Goal: Task Accomplishment & Management: Manage account settings

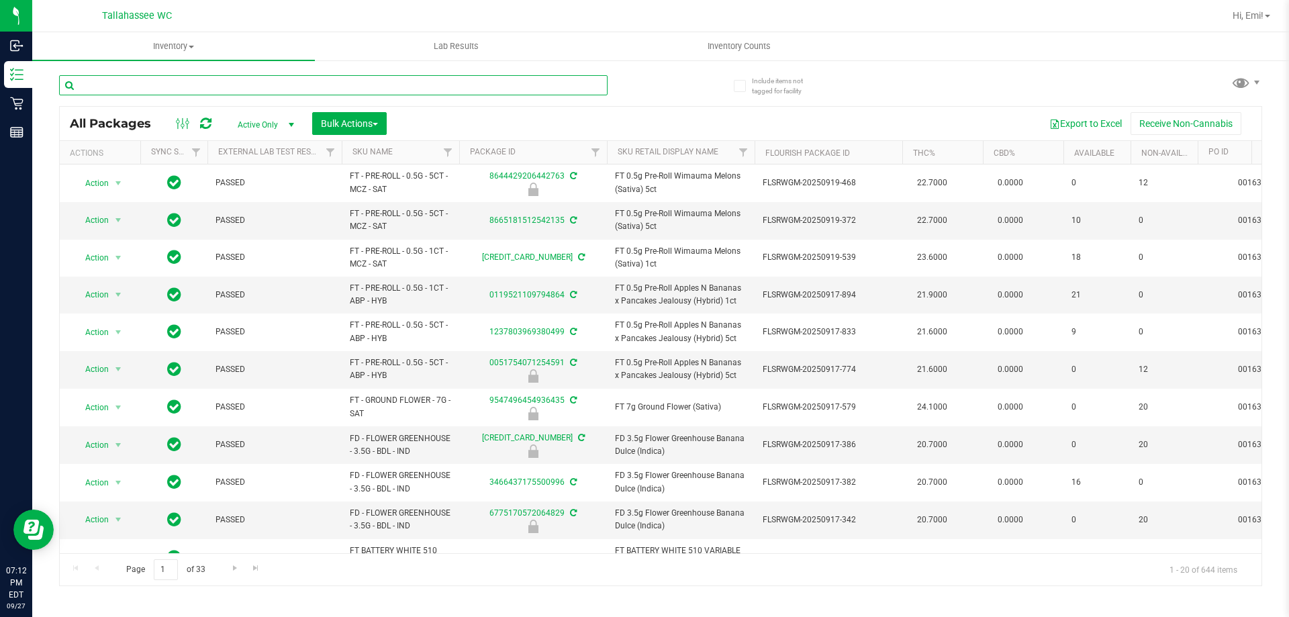
click at [324, 80] on input "text" at bounding box center [333, 85] width 548 height 20
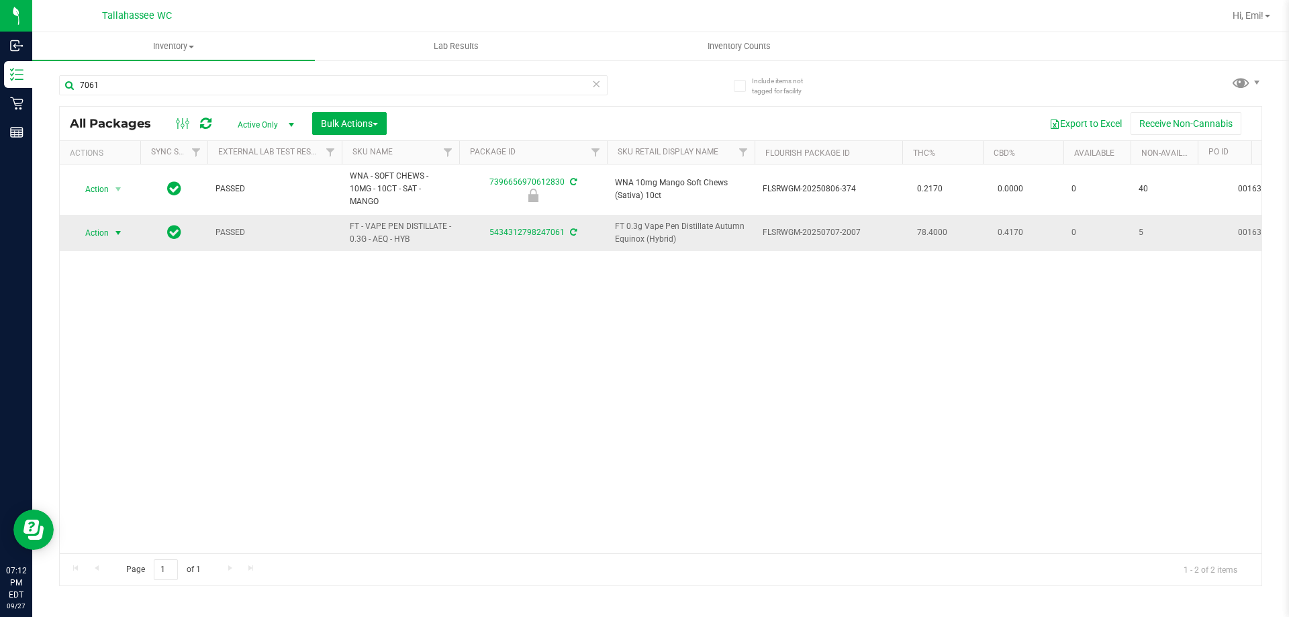
click at [111, 224] on span "select" at bounding box center [118, 233] width 17 height 19
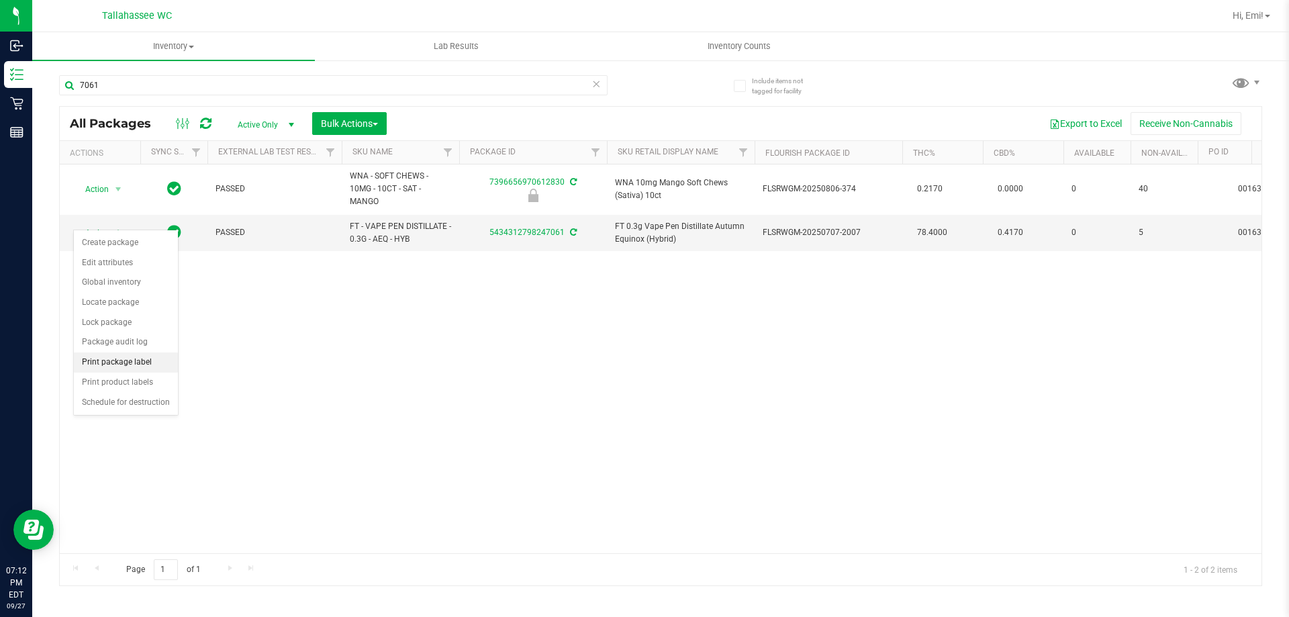
click at [164, 358] on li "Print package label" at bounding box center [126, 362] width 104 height 20
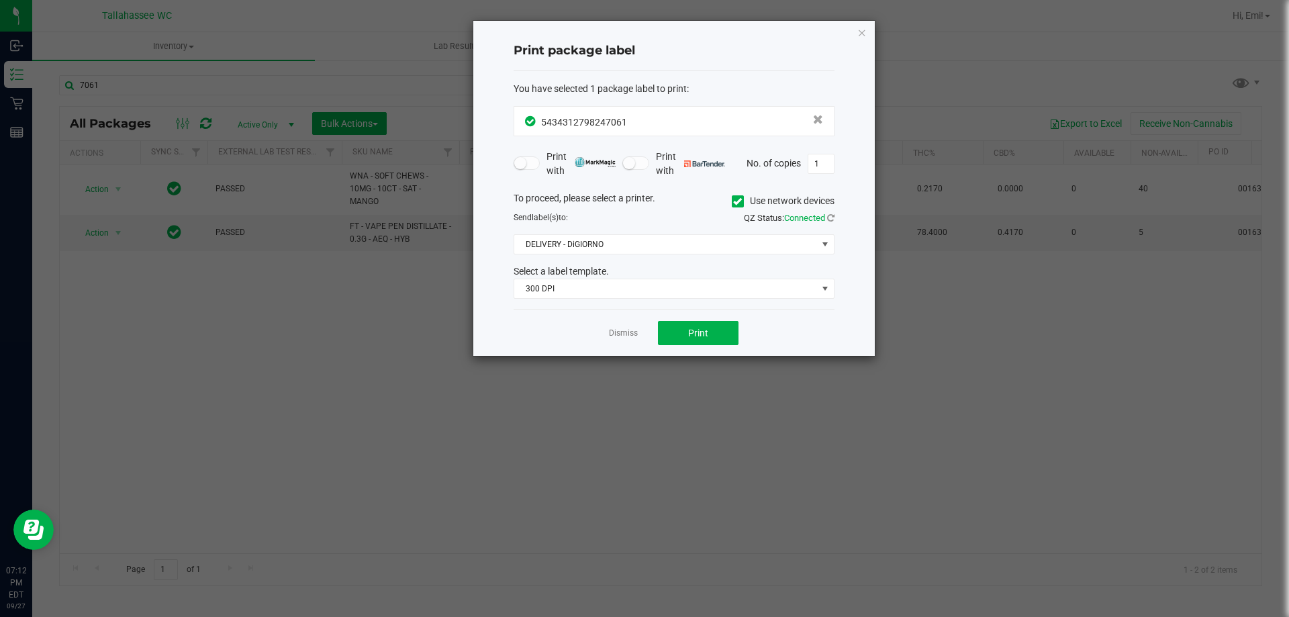
click at [579, 303] on div "You have selected 1 package label to print : 5434312798247061 Print with Print …" at bounding box center [674, 190] width 321 height 239
click at [573, 297] on span "300 DPI" at bounding box center [665, 288] width 303 height 19
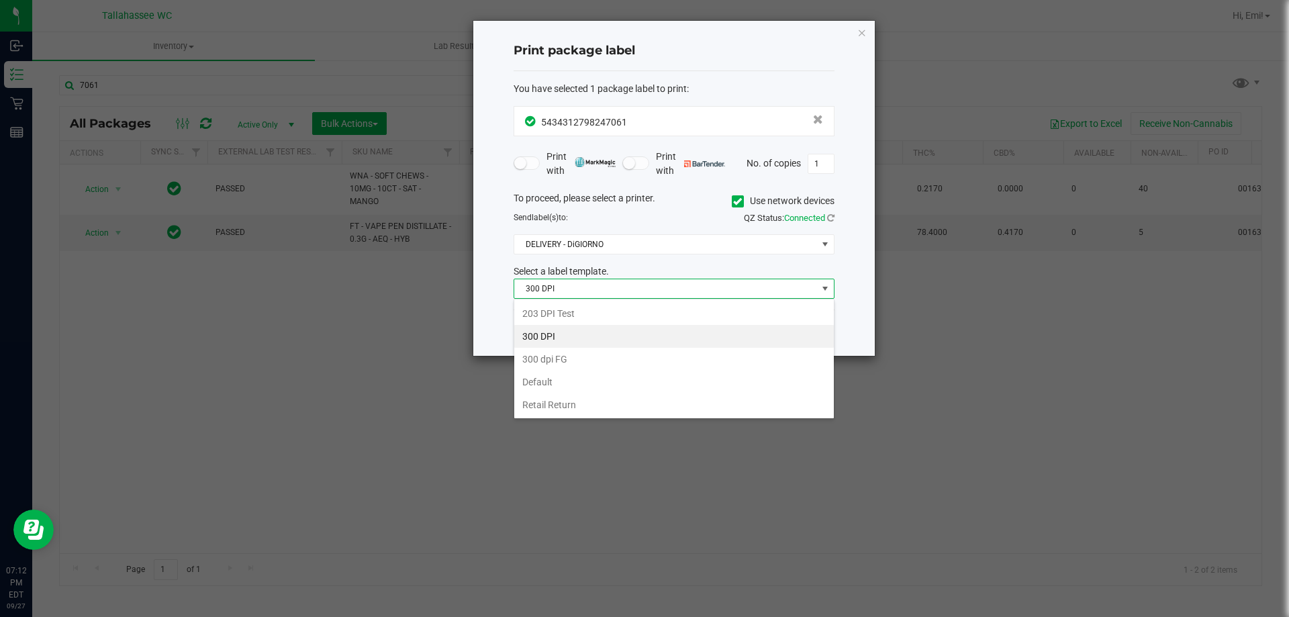
scroll to position [20, 321]
click at [566, 305] on li "203 DPI Test" at bounding box center [674, 313] width 320 height 23
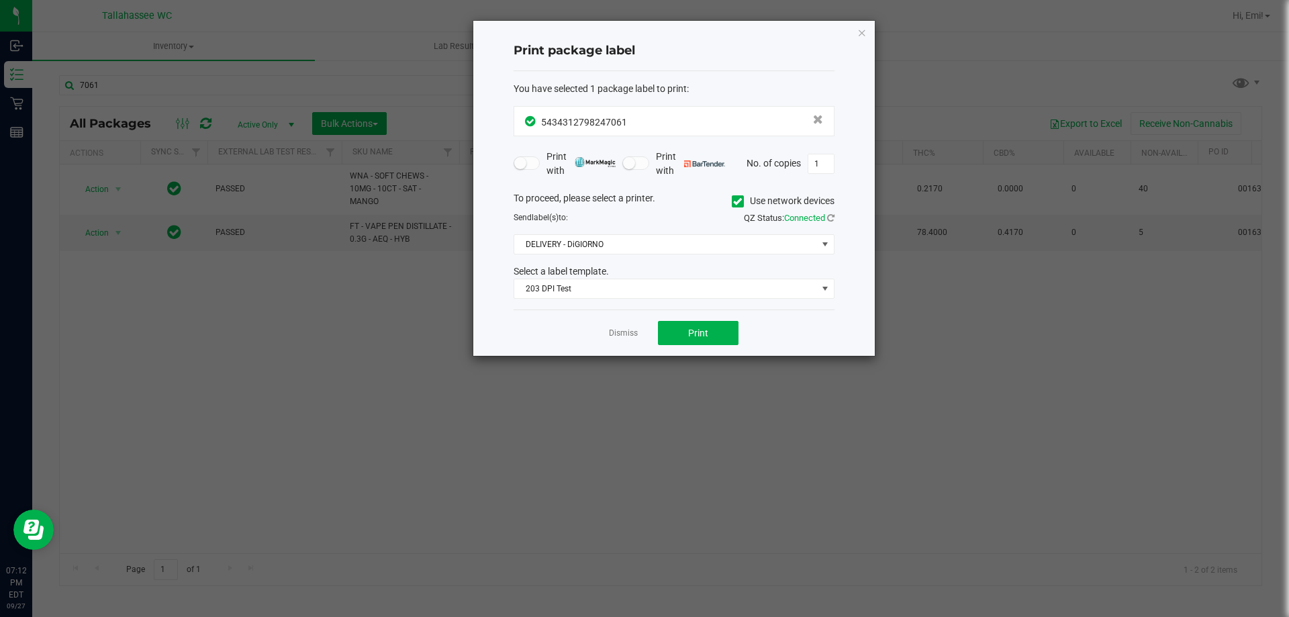
click at [585, 257] on div "To proceed, please select a printer. Use network devices Send label(s) to: QZ S…" at bounding box center [674, 245] width 321 height 108
click at [585, 252] on span "DELIVERY - DiGIORNO" at bounding box center [665, 244] width 303 height 19
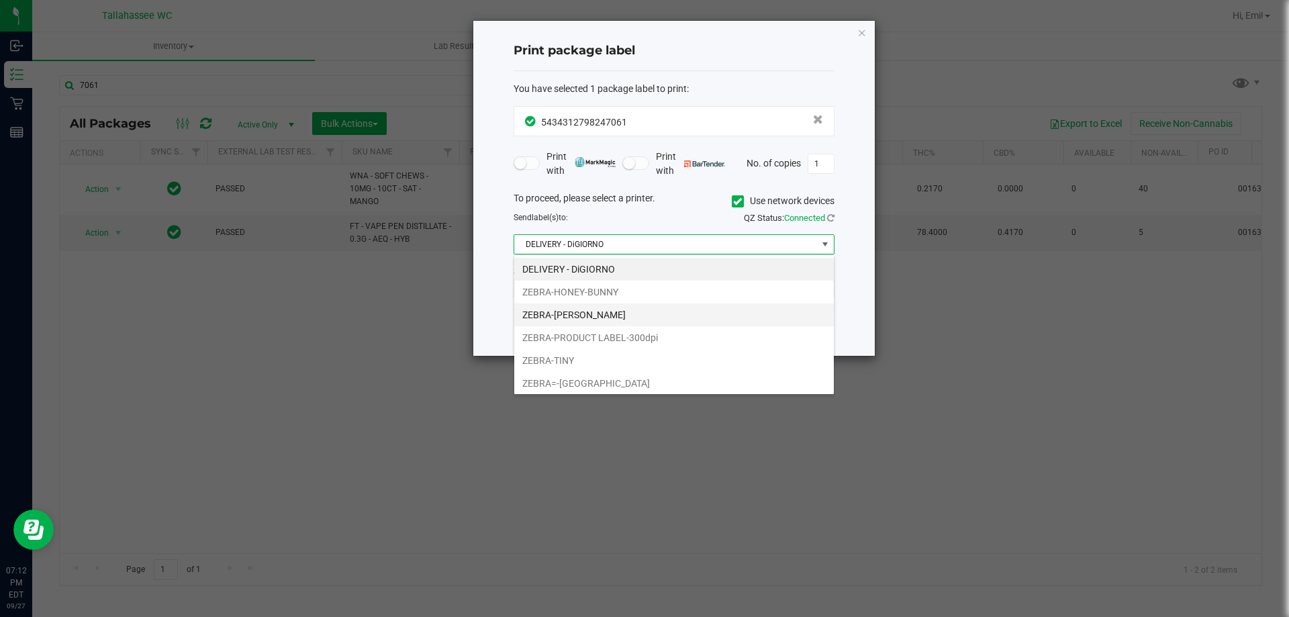
click at [593, 311] on li "ZEBRA-LEE-BRICE" at bounding box center [674, 314] width 320 height 23
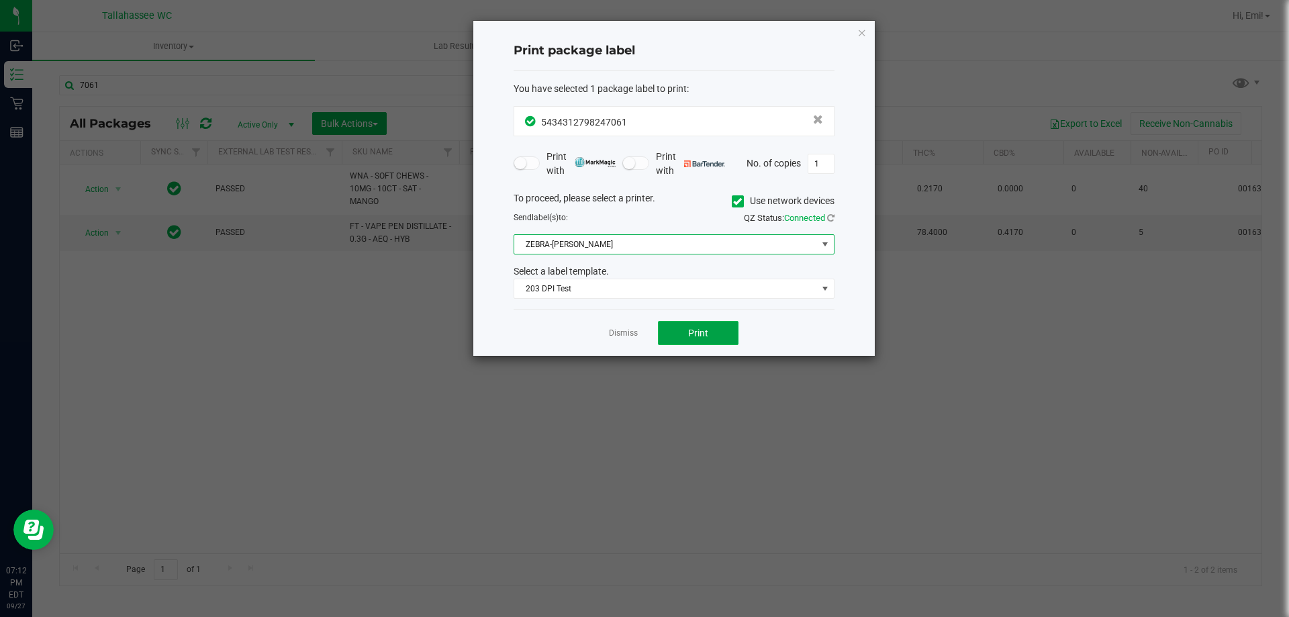
click at [710, 328] on button "Print" at bounding box center [698, 333] width 81 height 24
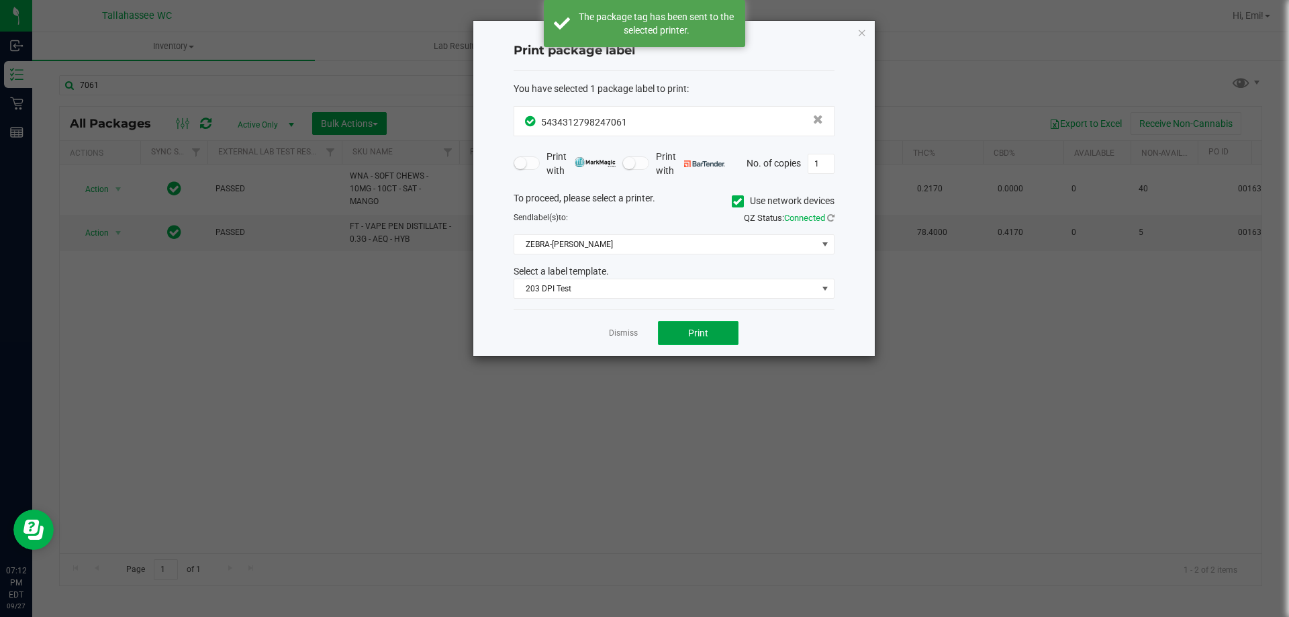
click at [726, 340] on button "Print" at bounding box center [698, 333] width 81 height 24
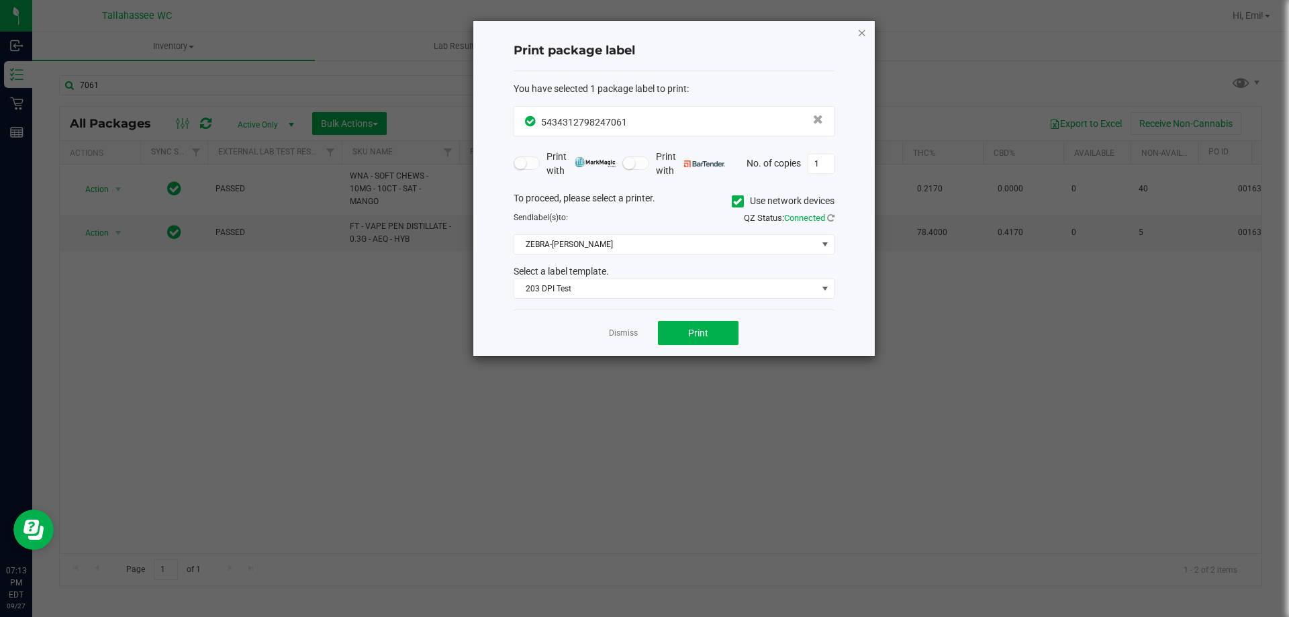
click at [866, 37] on icon "button" at bounding box center [861, 32] width 9 height 16
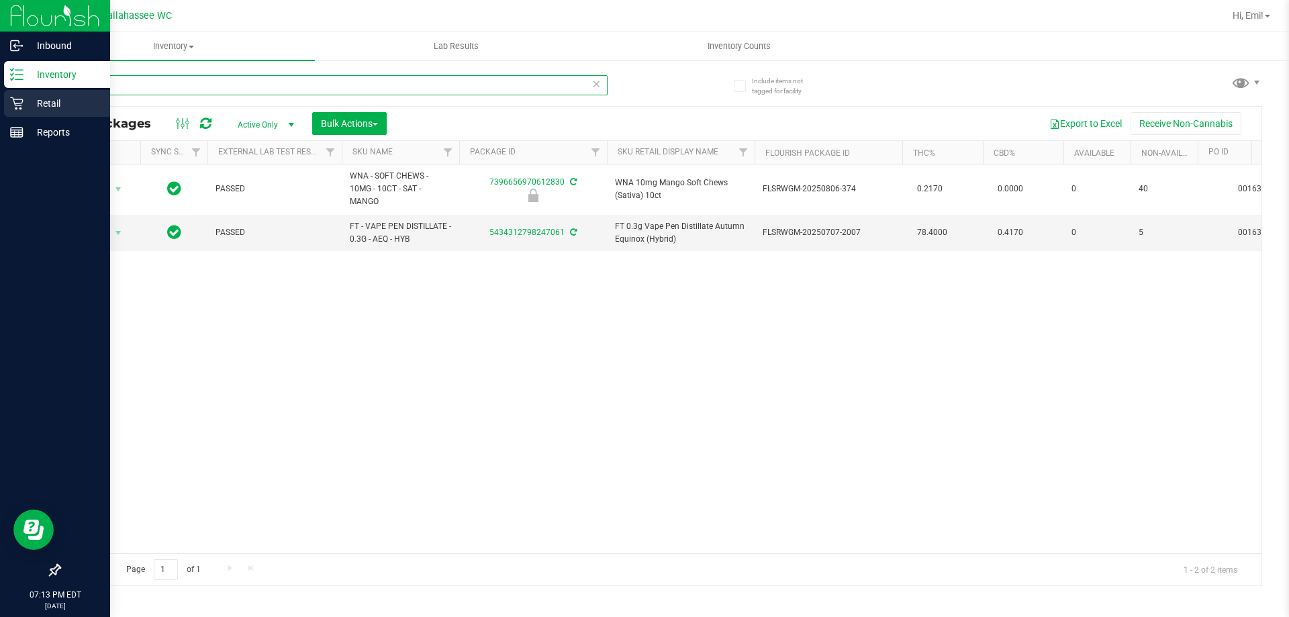
drag, startPoint x: 209, startPoint y: 84, endPoint x: 0, endPoint y: 91, distance: 209.6
click at [0, 91] on div "Inbound Inventory Retail Reports 07:13 PM EDT 09/27/2025 09/27 Tallahassee WC H…" at bounding box center [644, 308] width 1289 height 617
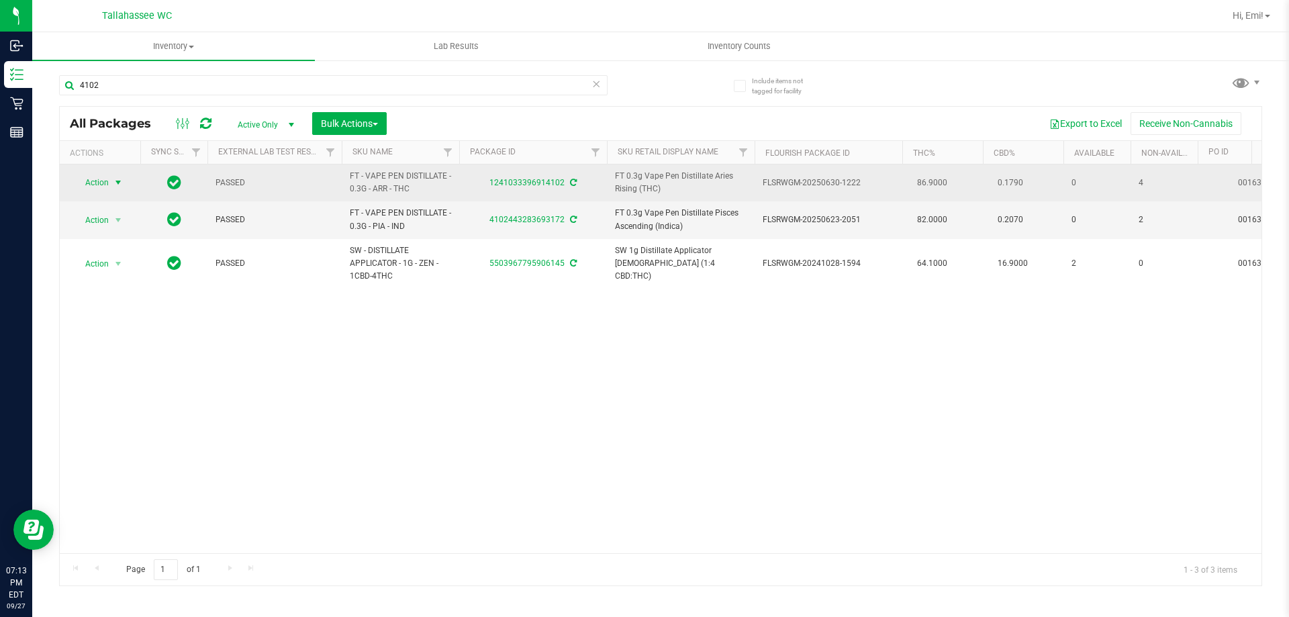
click at [117, 186] on span "select" at bounding box center [118, 182] width 11 height 11
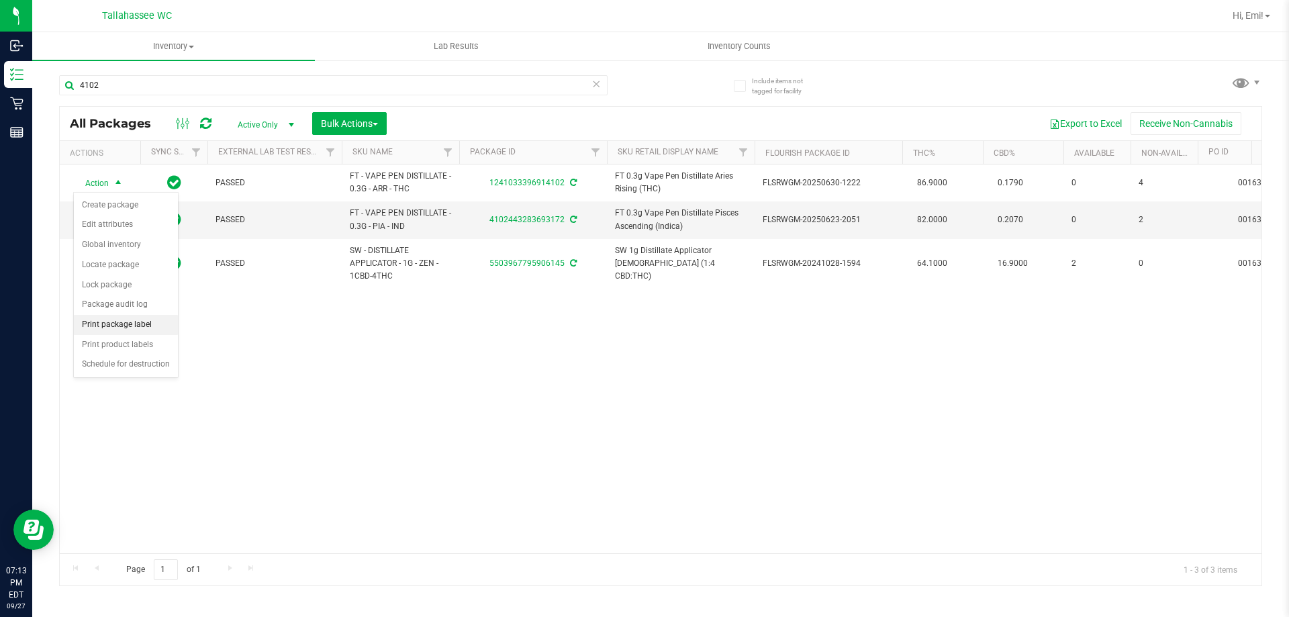
click at [152, 326] on li "Print package label" at bounding box center [126, 325] width 104 height 20
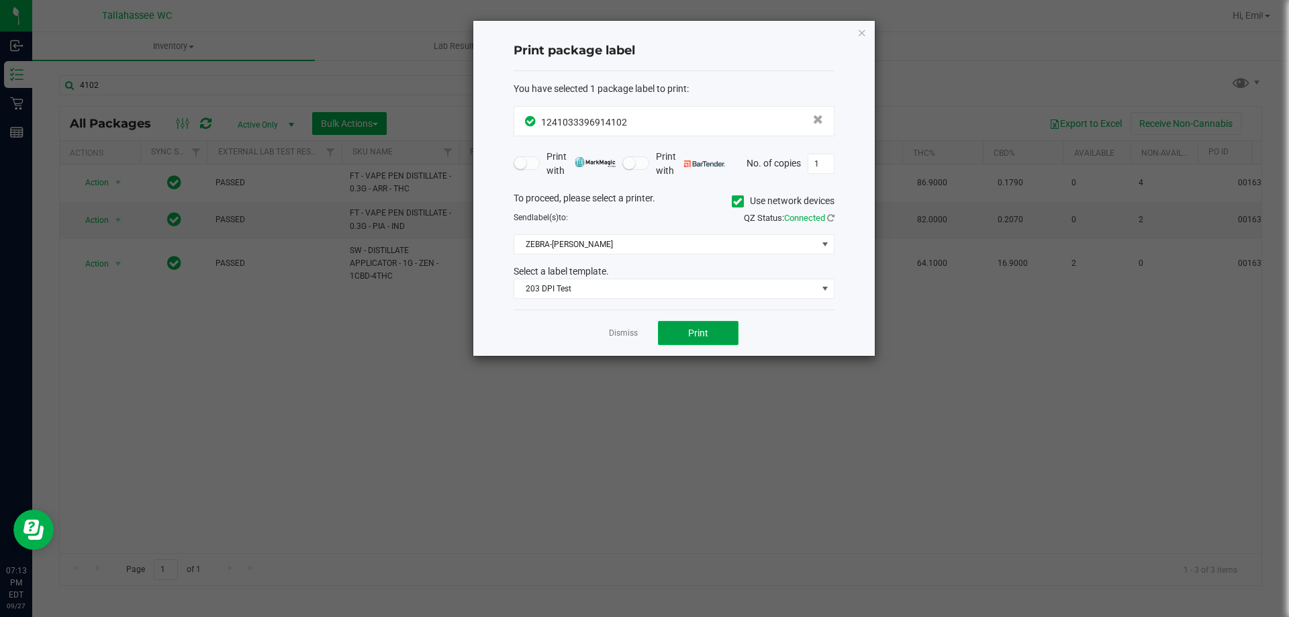
click at [710, 322] on button "Print" at bounding box center [698, 333] width 81 height 24
click at [706, 328] on span "Print" at bounding box center [698, 333] width 20 height 11
click at [705, 328] on span "Print" at bounding box center [698, 333] width 20 height 11
click at [865, 36] on icon "button" at bounding box center [861, 32] width 9 height 16
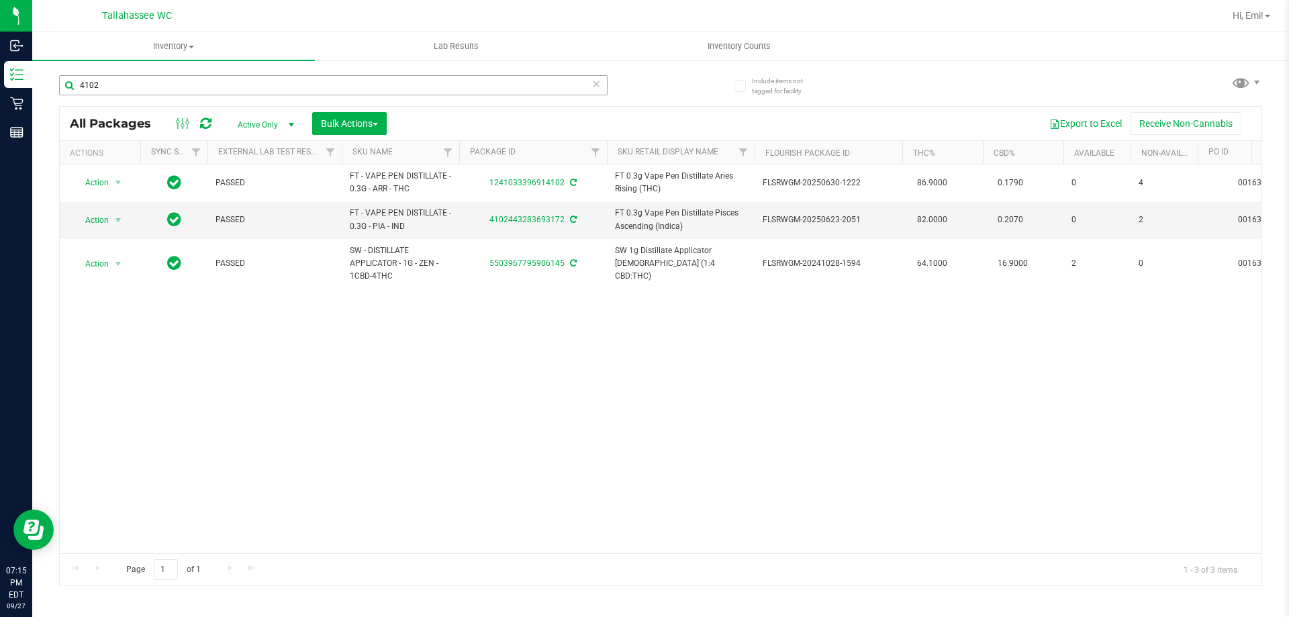
drag, startPoint x: 331, startPoint y: 95, endPoint x: 324, endPoint y: 93, distance: 7.7
click at [328, 95] on div "4102" at bounding box center [333, 90] width 548 height 31
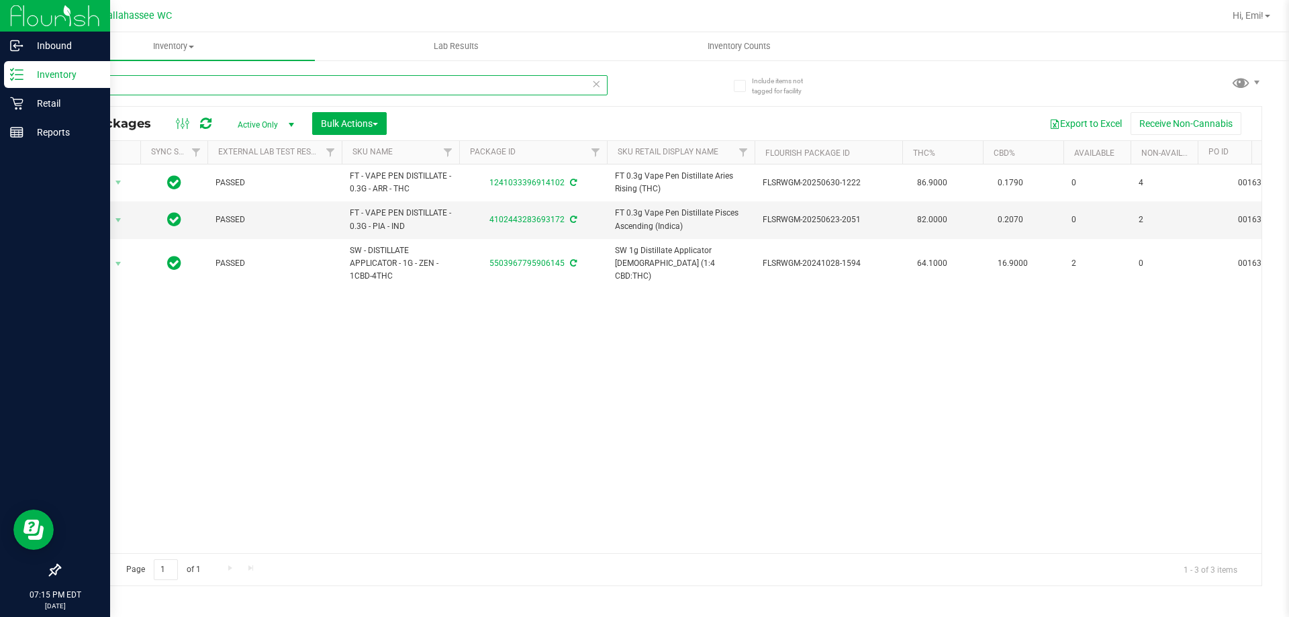
drag, startPoint x: 303, startPoint y: 89, endPoint x: 0, endPoint y: 89, distance: 303.4
click at [0, 89] on div "Inbound Inventory Retail Reports 07:15 PM EDT 09/27/2025 09/27 Tallahassee WC H…" at bounding box center [644, 308] width 1289 height 617
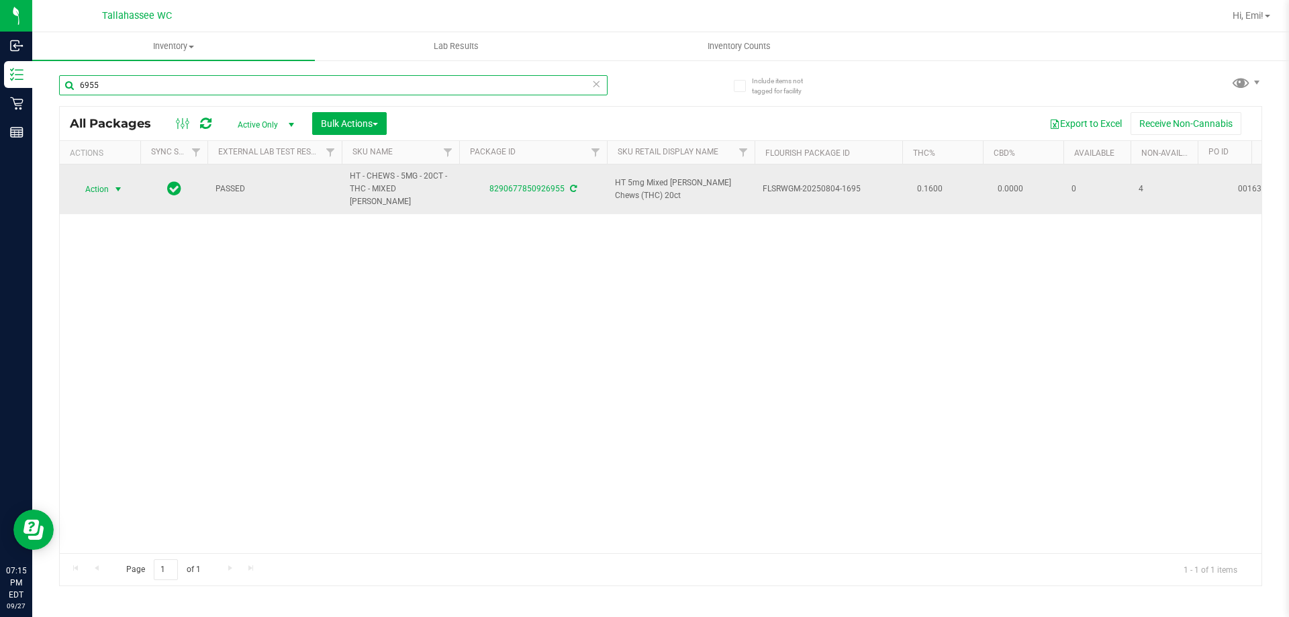
type input "6955"
click at [120, 187] on span "select" at bounding box center [118, 189] width 11 height 11
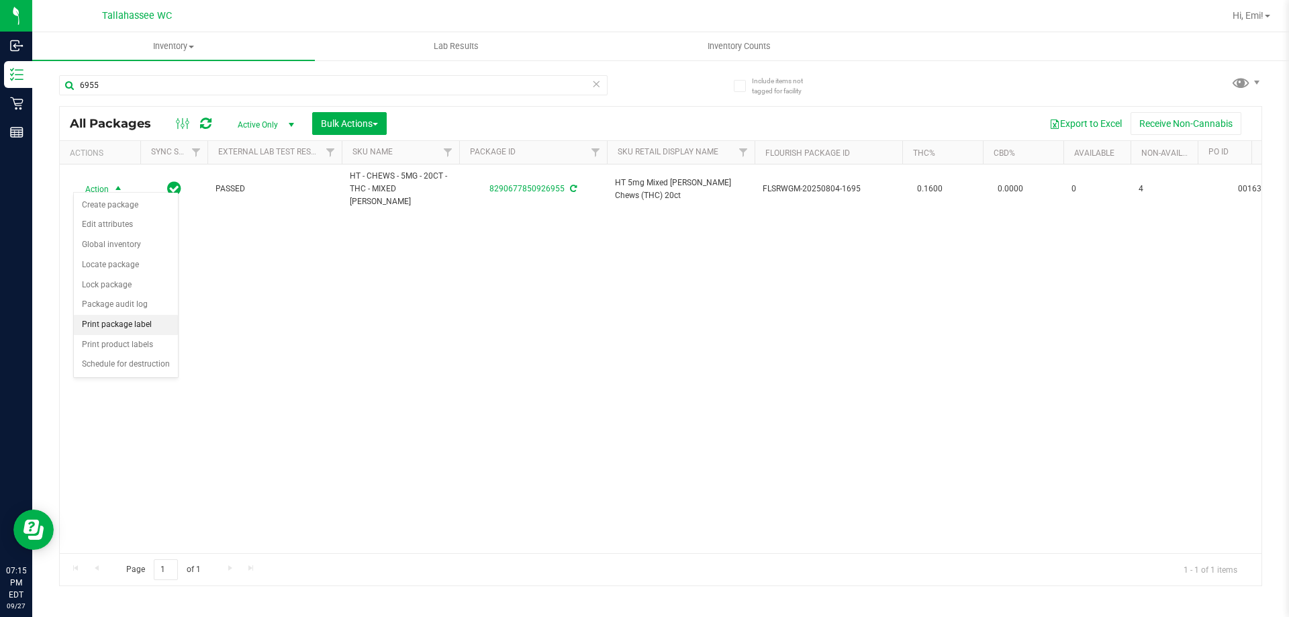
click at [158, 325] on li "Print package label" at bounding box center [126, 325] width 104 height 20
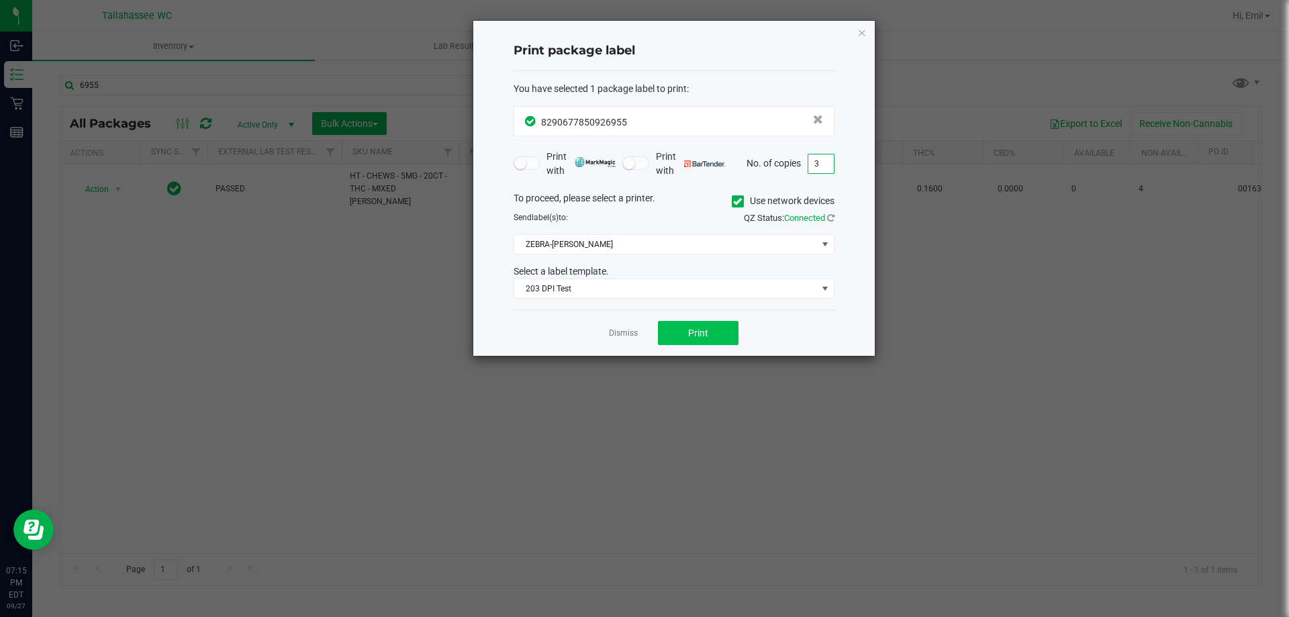
type input "3"
click at [683, 334] on button "Print" at bounding box center [698, 333] width 81 height 24
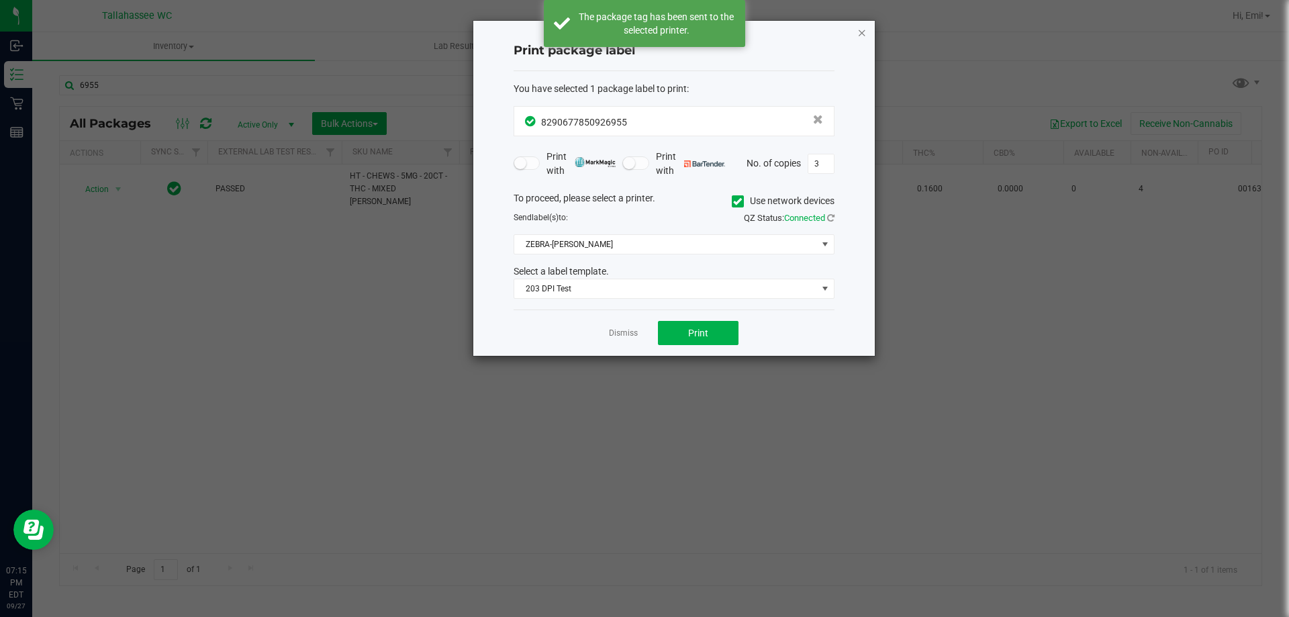
click at [858, 28] on icon "button" at bounding box center [861, 32] width 9 height 16
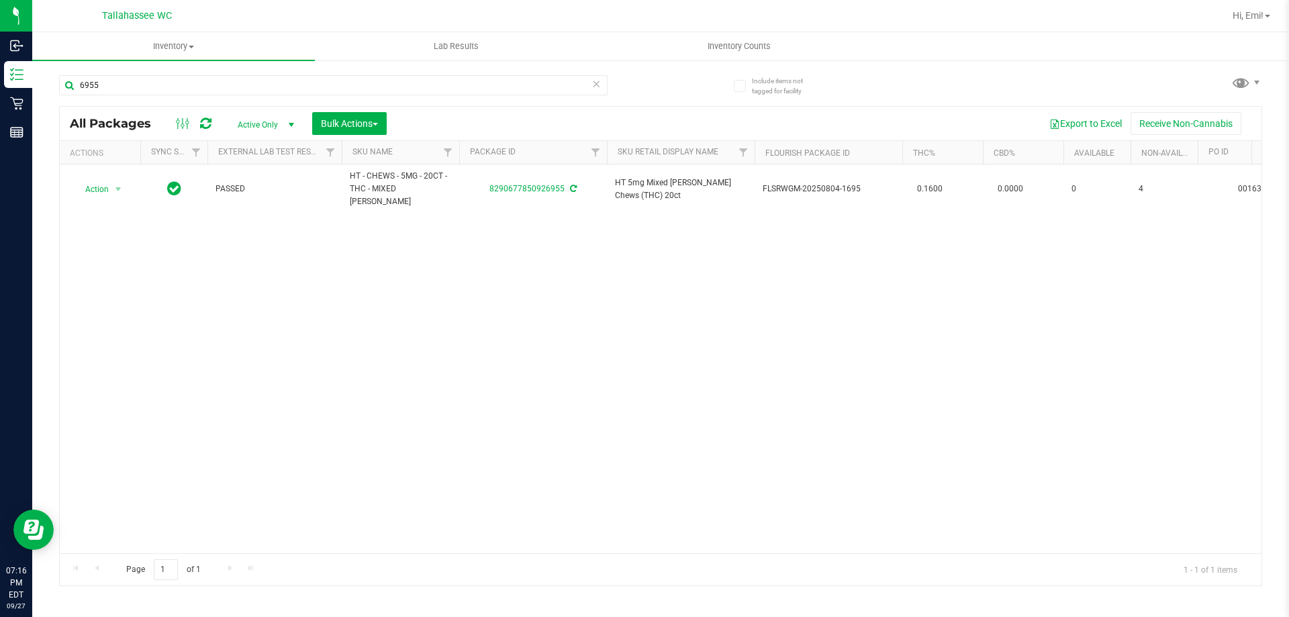
click at [594, 91] on span at bounding box center [595, 83] width 9 height 17
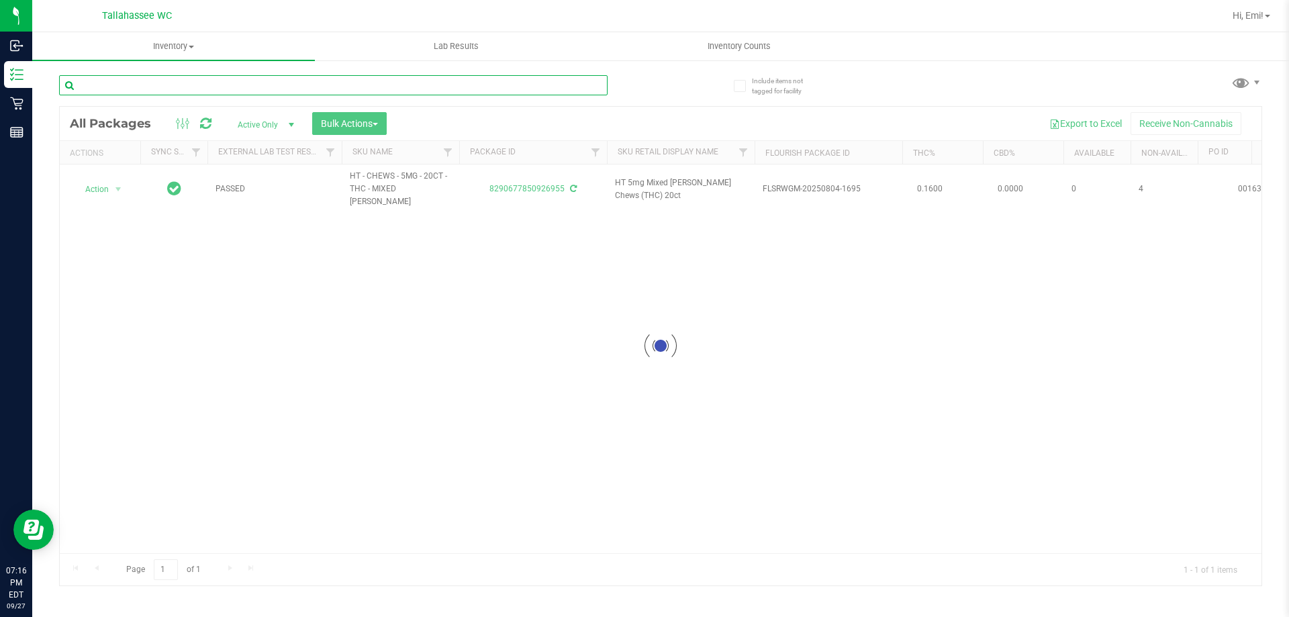
click at [587, 88] on input "text" at bounding box center [333, 85] width 548 height 20
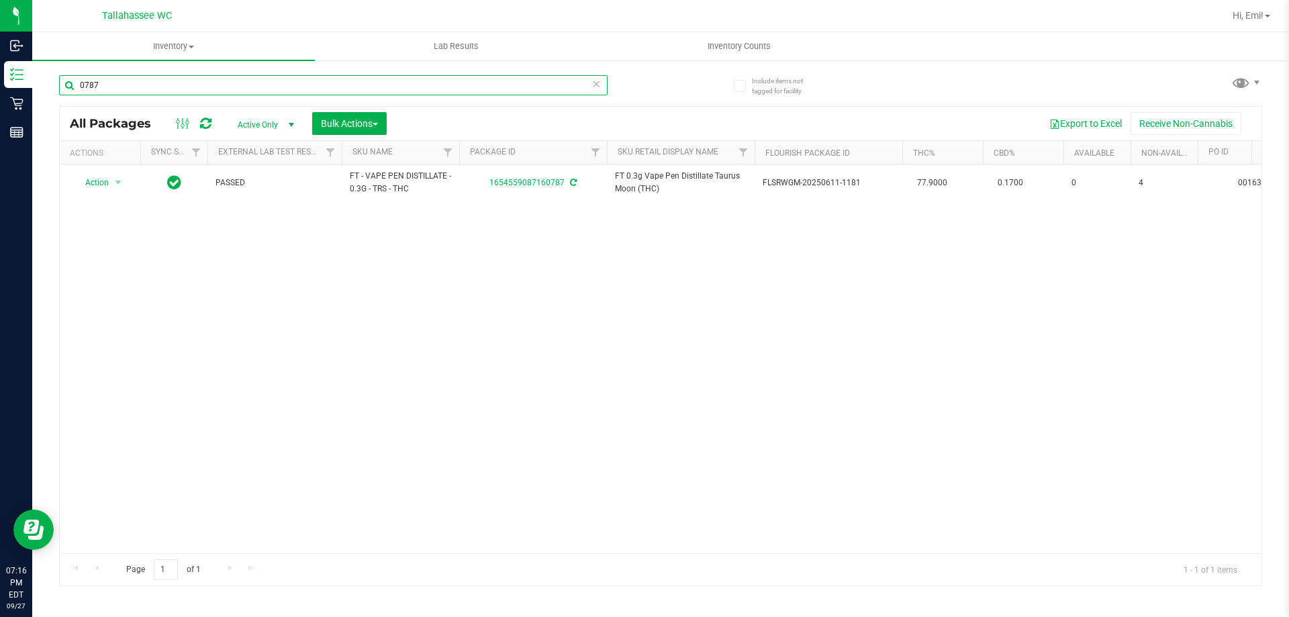
click at [602, 81] on input "0787" at bounding box center [333, 85] width 548 height 20
type input "0787"
click at [599, 82] on icon at bounding box center [595, 83] width 9 height 16
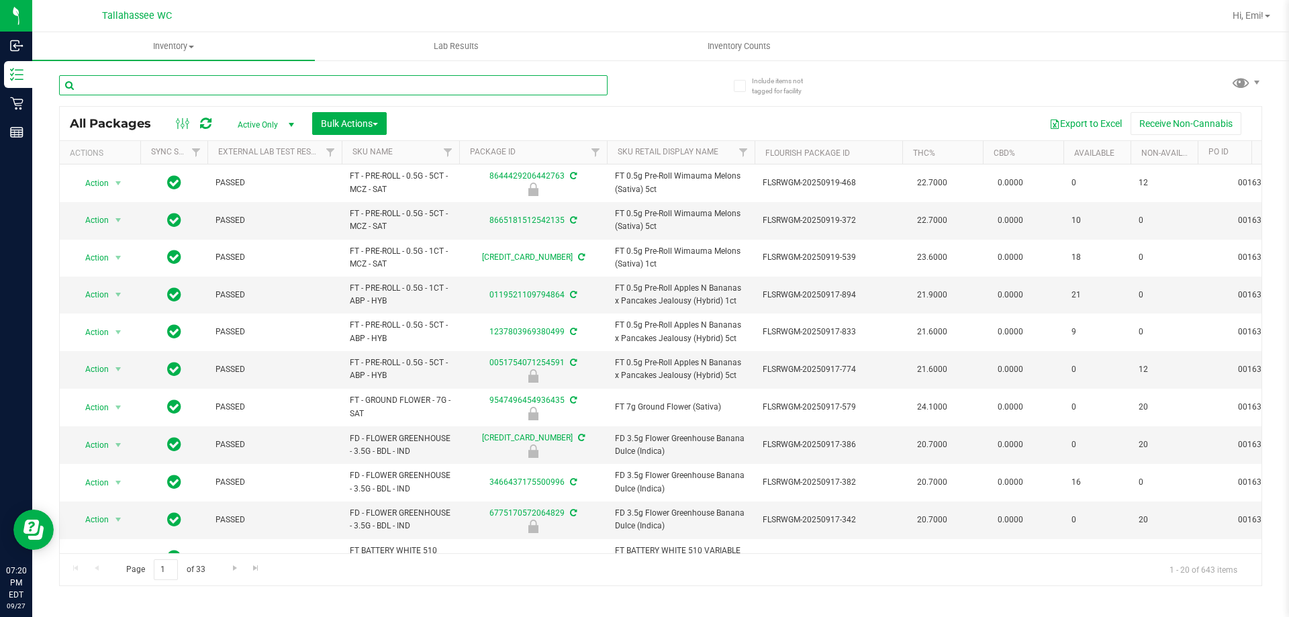
click at [452, 93] on input "text" at bounding box center [333, 85] width 548 height 20
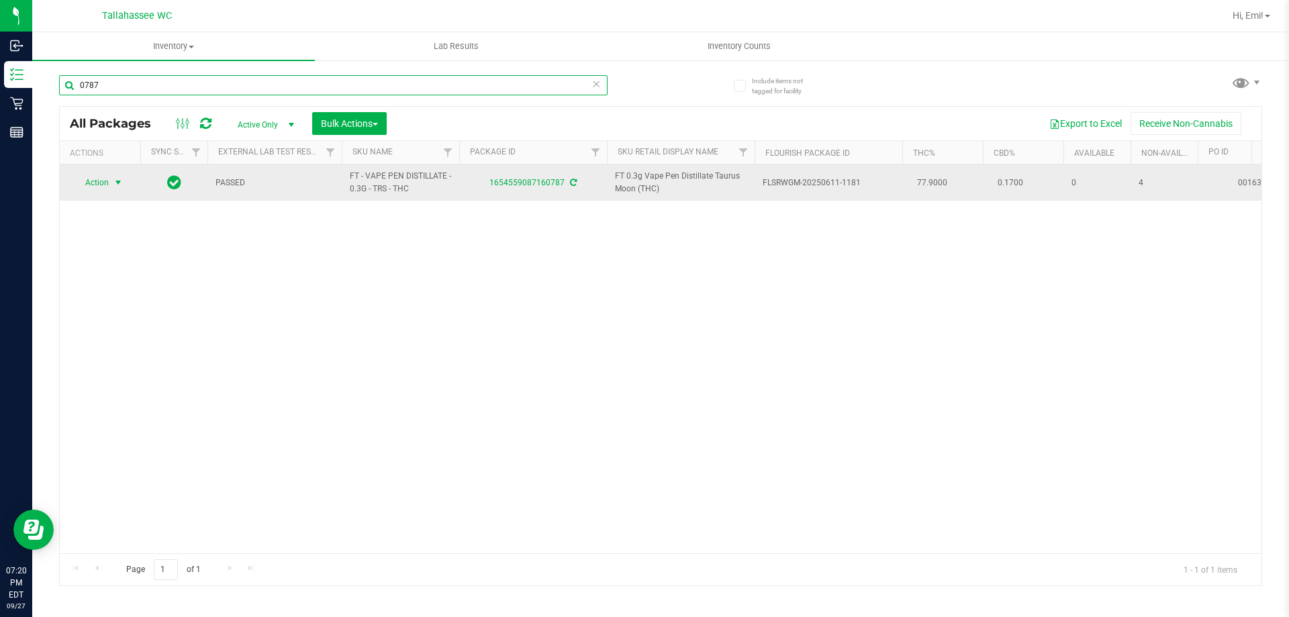
type input "0787"
click at [121, 180] on span "select" at bounding box center [118, 182] width 11 height 11
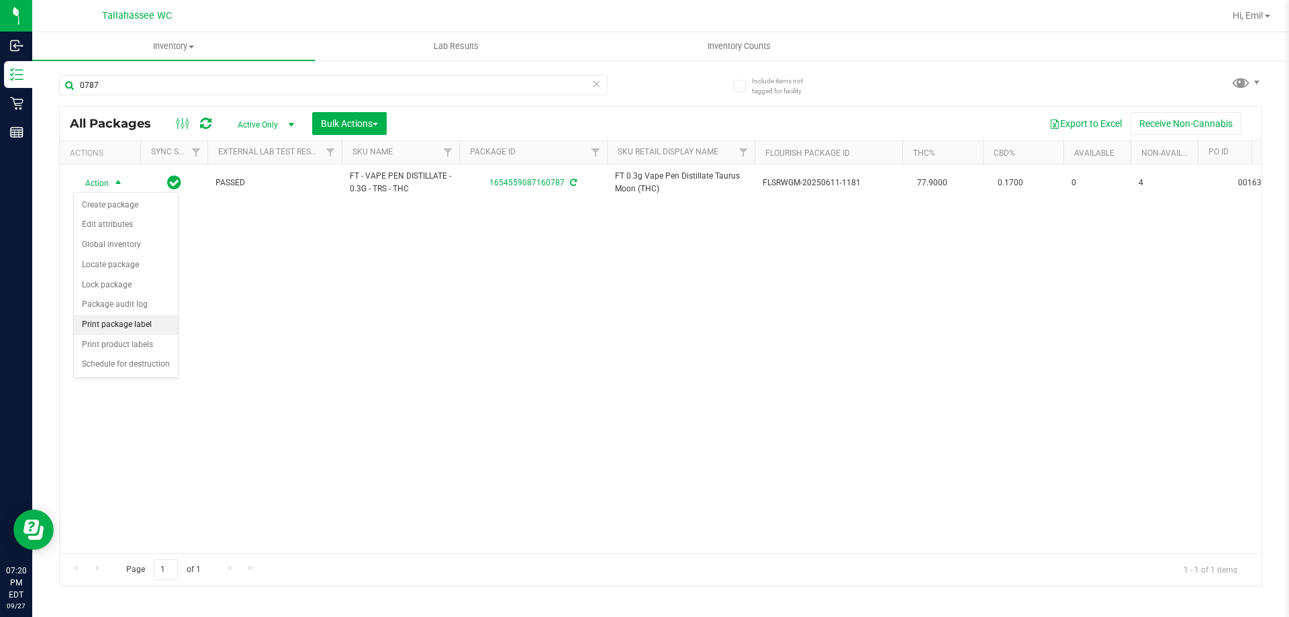
click at [160, 321] on li "Print package label" at bounding box center [126, 325] width 104 height 20
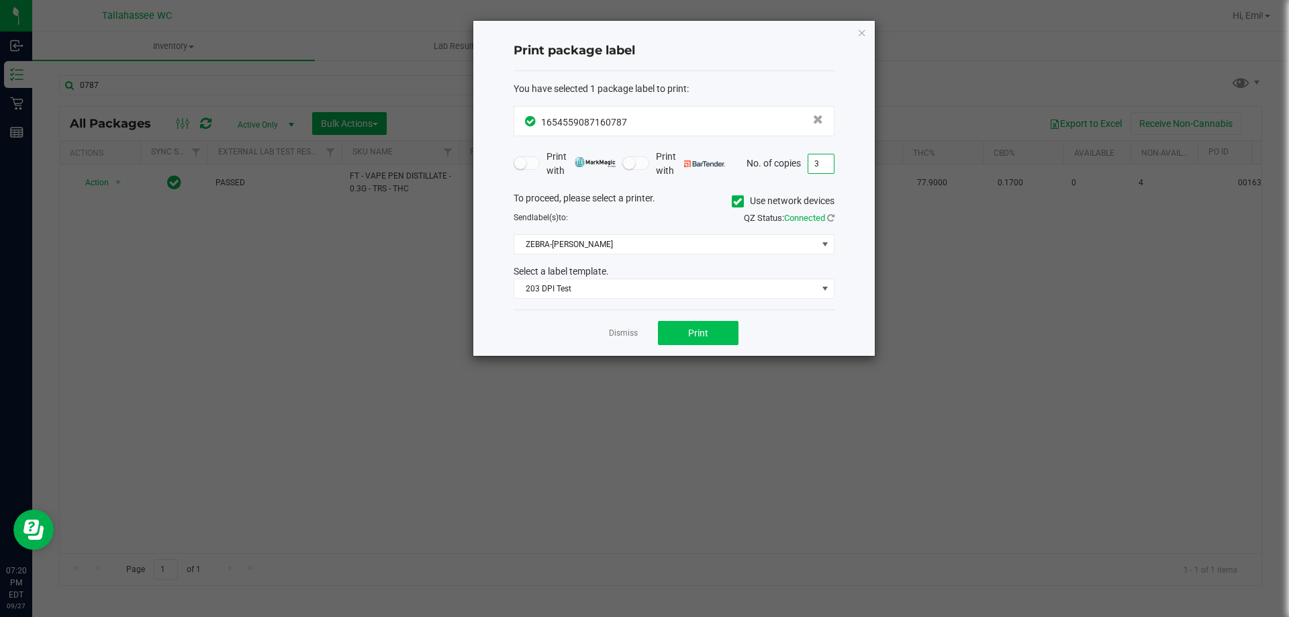
type input "3"
click at [701, 334] on span "Print" at bounding box center [698, 333] width 20 height 11
click at [855, 32] on div "Print package label You have selected 1 package label to print : 16545590871607…" at bounding box center [673, 188] width 401 height 335
click at [860, 31] on icon "button" at bounding box center [861, 32] width 9 height 16
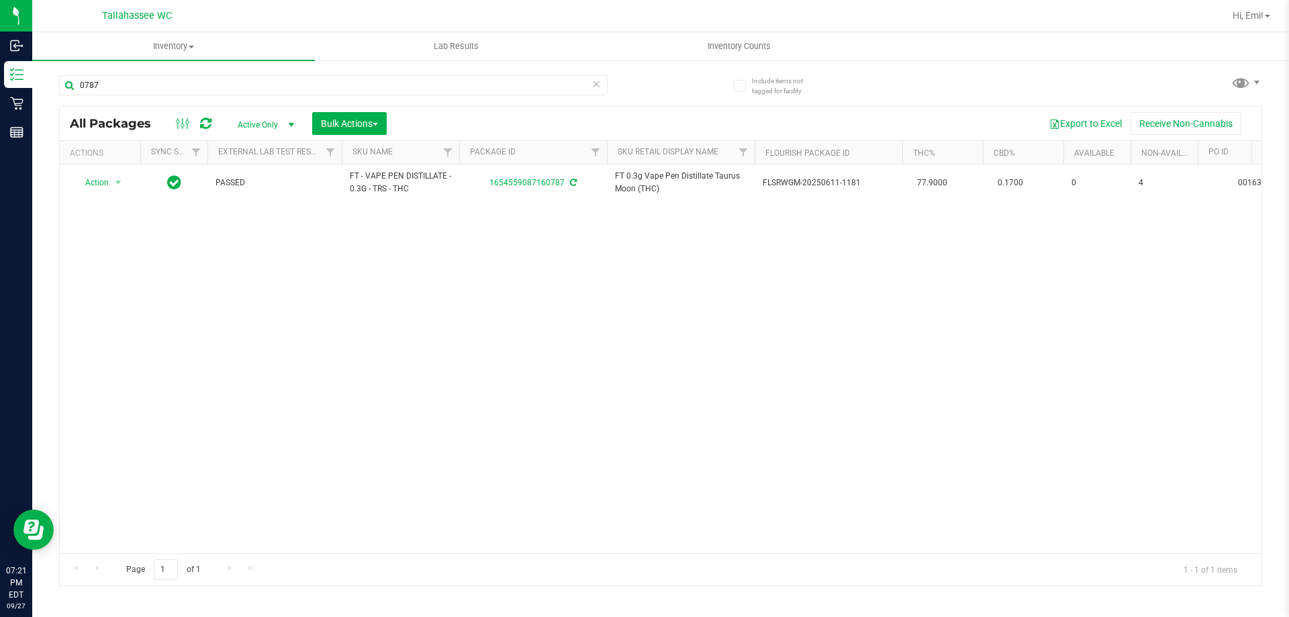
click at [598, 85] on icon at bounding box center [595, 83] width 9 height 16
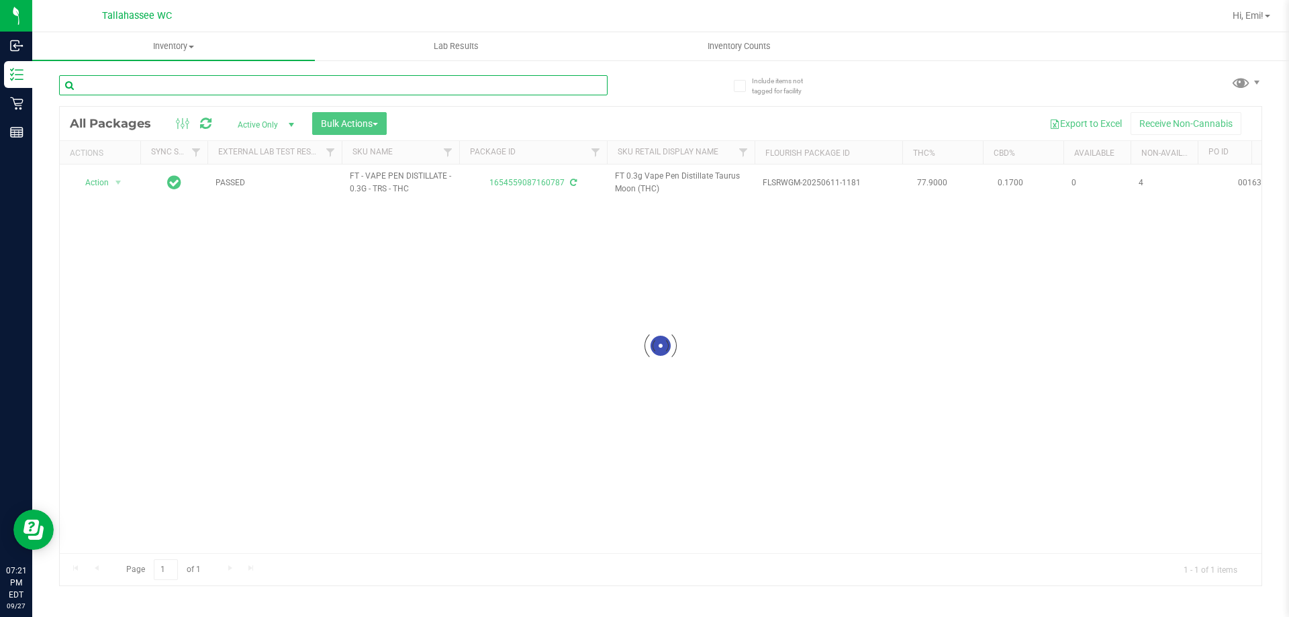
click at [568, 83] on input "text" at bounding box center [333, 85] width 548 height 20
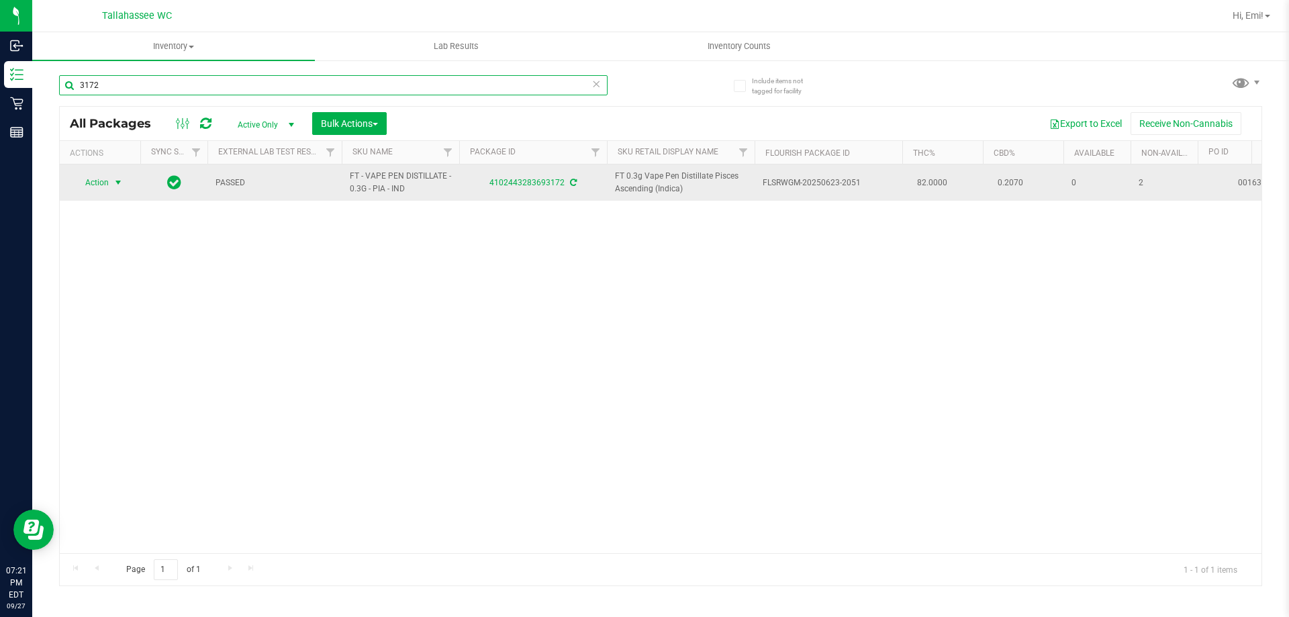
type input "3172"
click at [119, 181] on span "select" at bounding box center [118, 182] width 11 height 11
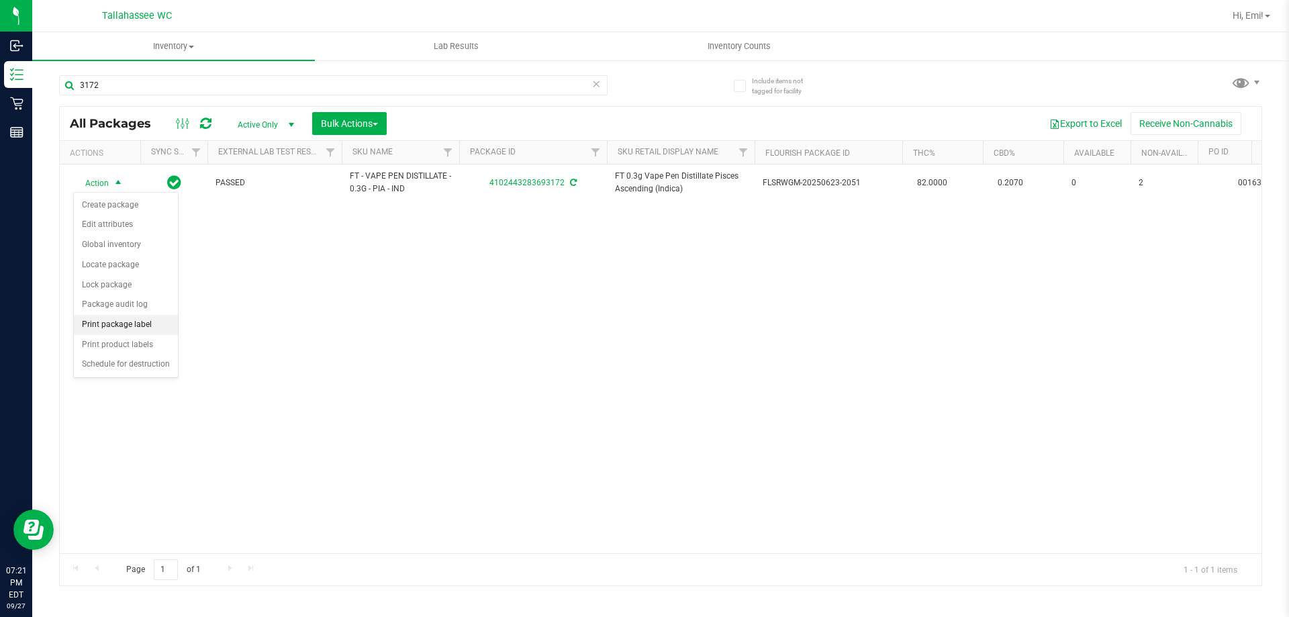
click at [145, 327] on li "Print package label" at bounding box center [126, 325] width 104 height 20
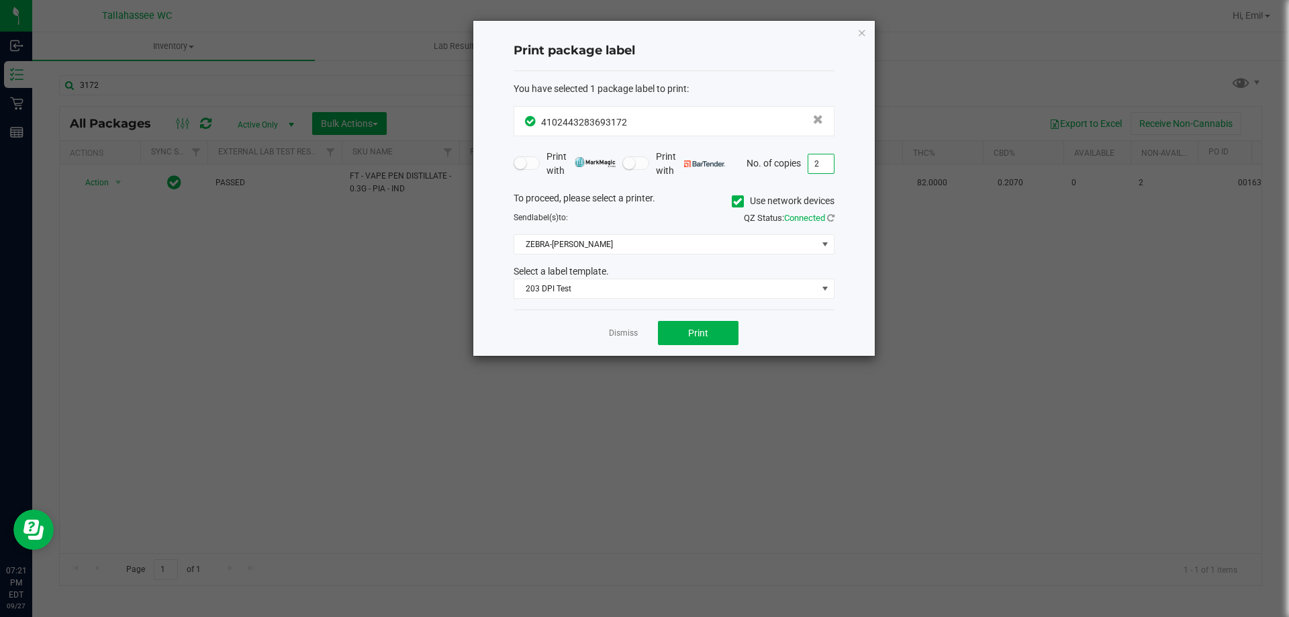
type input "2"
click at [693, 320] on div "Dismiss Print" at bounding box center [674, 332] width 321 height 46
click at [693, 322] on div "Dismiss Print" at bounding box center [674, 332] width 321 height 46
click at [693, 326] on button "Print" at bounding box center [698, 333] width 81 height 24
click at [865, 34] on icon "button" at bounding box center [861, 32] width 9 height 16
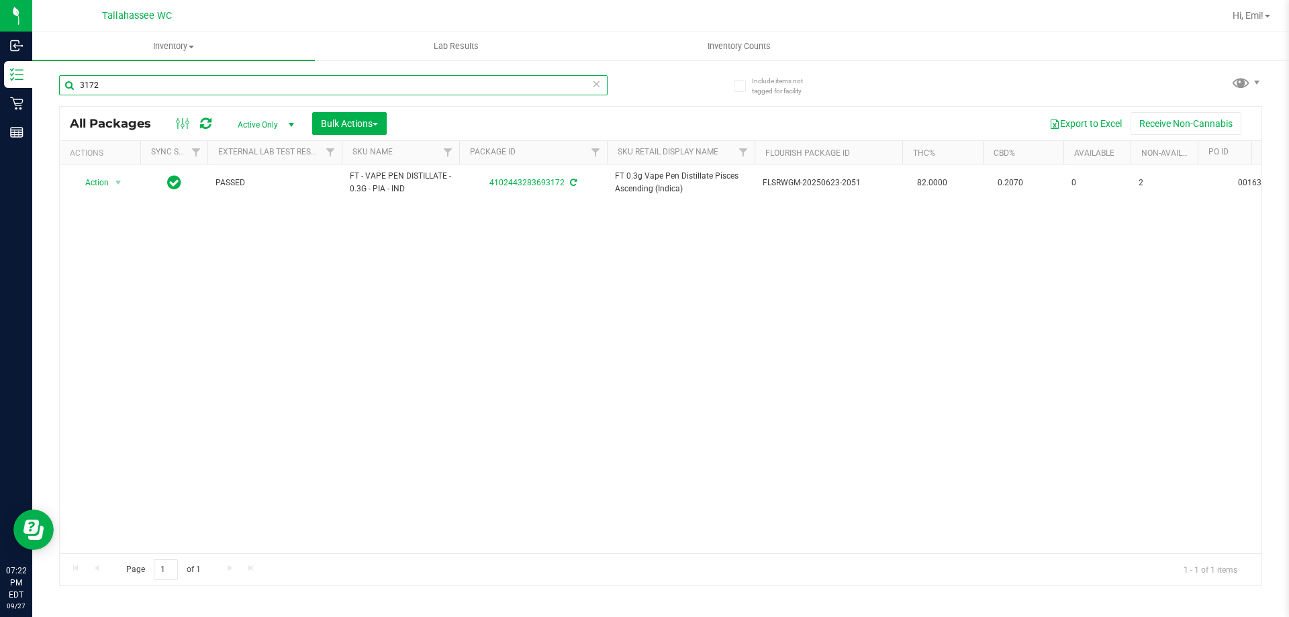
drag, startPoint x: 376, startPoint y: 80, endPoint x: 546, endPoint y: 354, distance: 322.9
click at [0, 98] on div "Inbound Inventory Retail Reports 07:22 PM EDT 09/27/2025 09/27 Tallahassee WC H…" at bounding box center [644, 308] width 1289 height 617
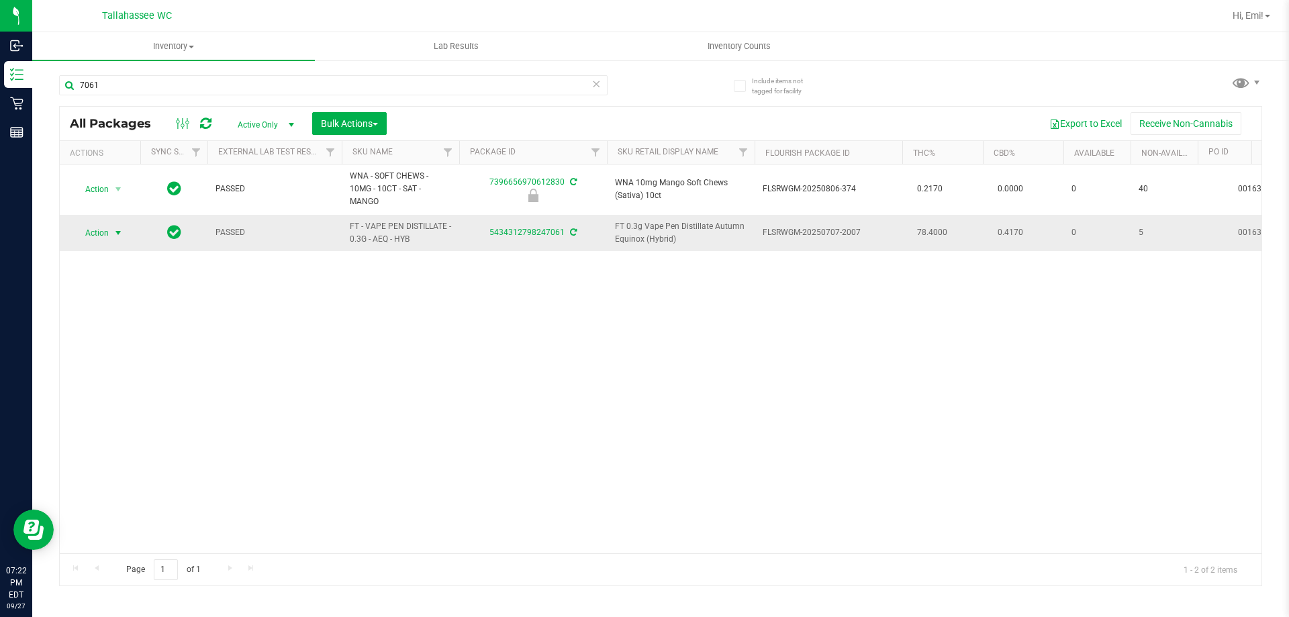
click at [125, 224] on span "select" at bounding box center [118, 233] width 17 height 19
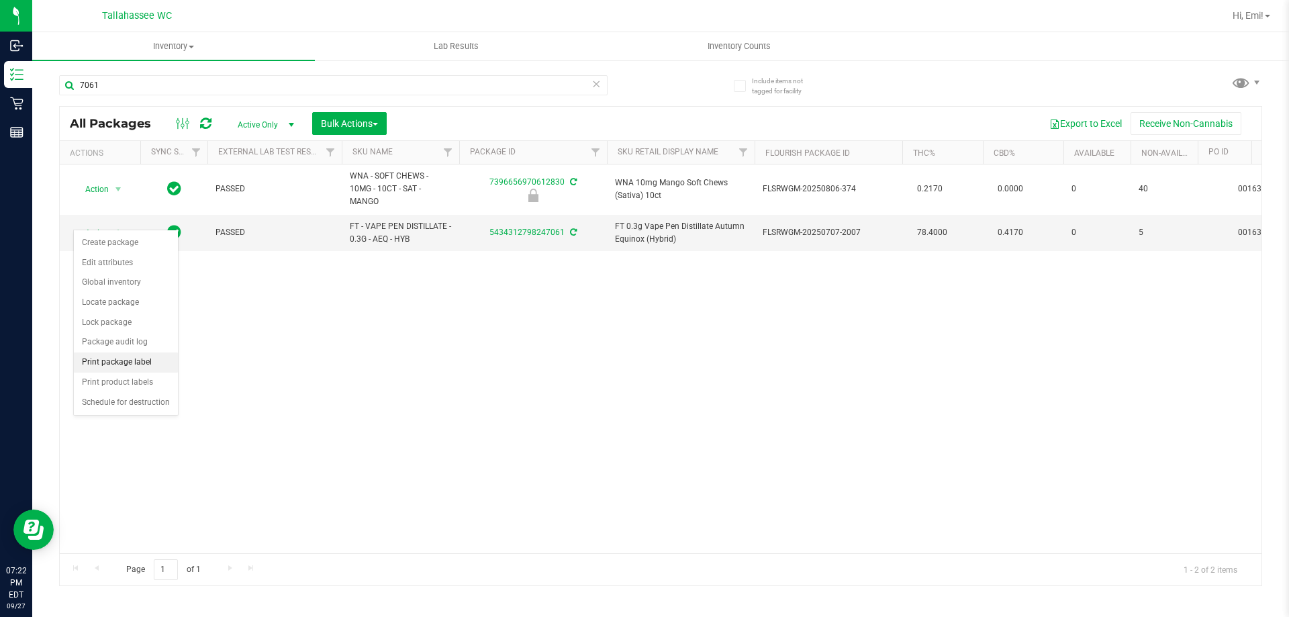
click at [169, 360] on li "Print package label" at bounding box center [126, 362] width 104 height 20
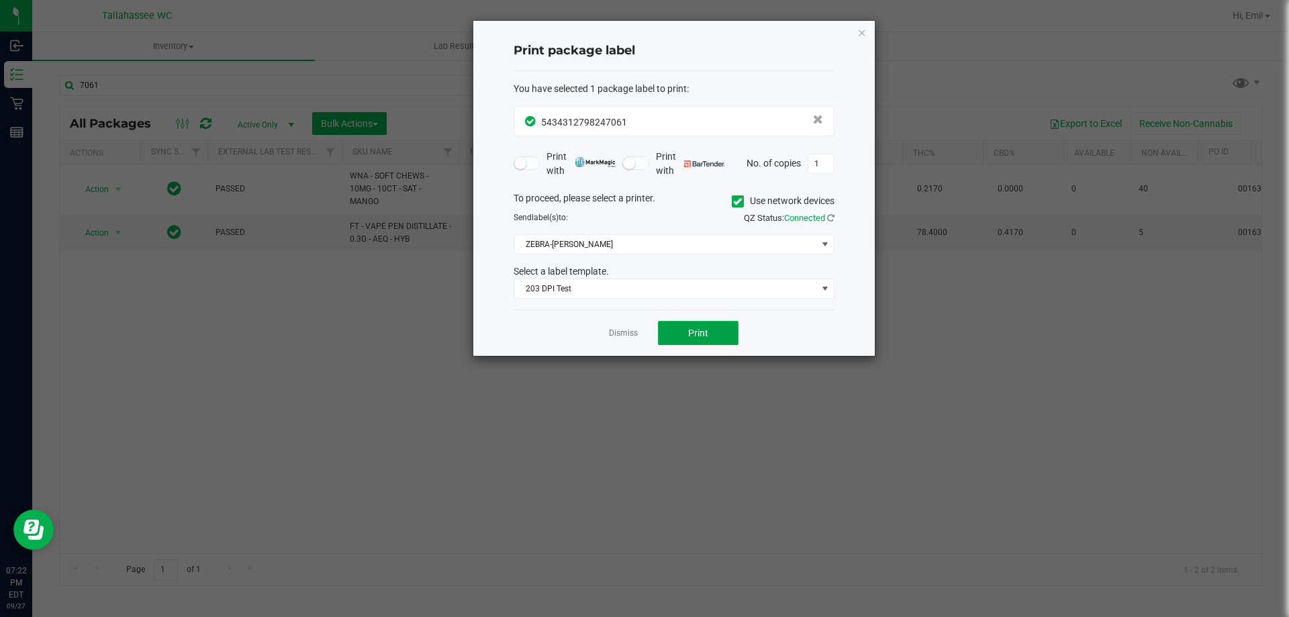
click at [693, 342] on button "Print" at bounding box center [698, 333] width 81 height 24
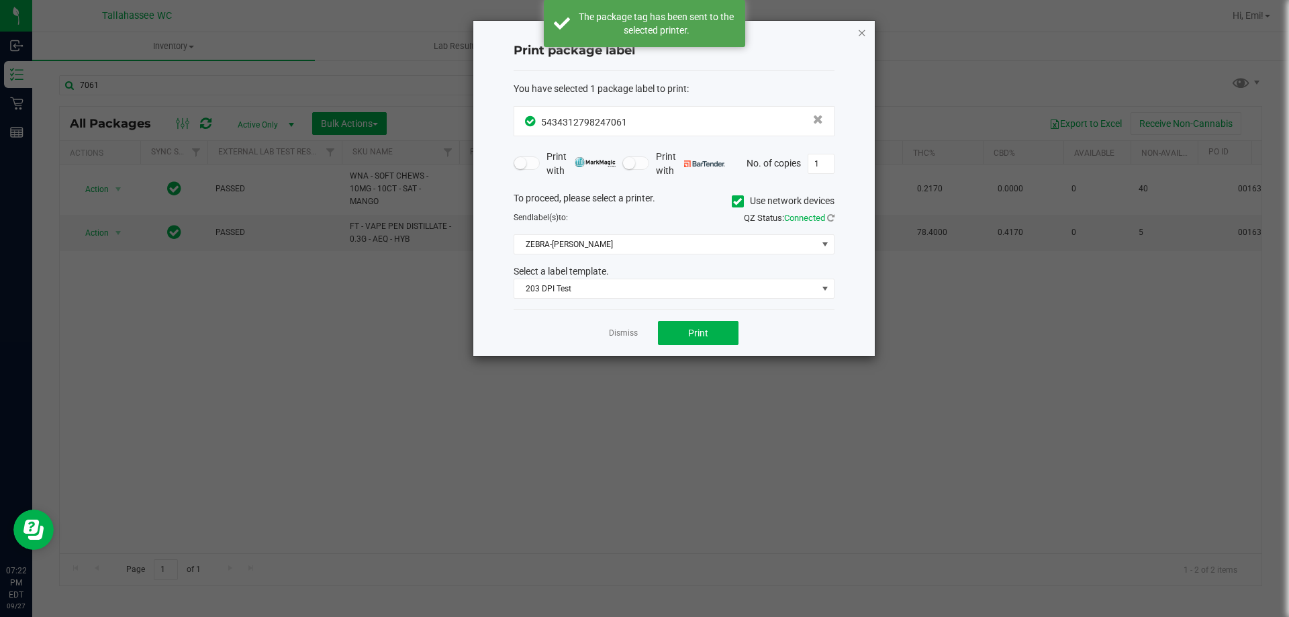
click at [865, 34] on icon "button" at bounding box center [861, 32] width 9 height 16
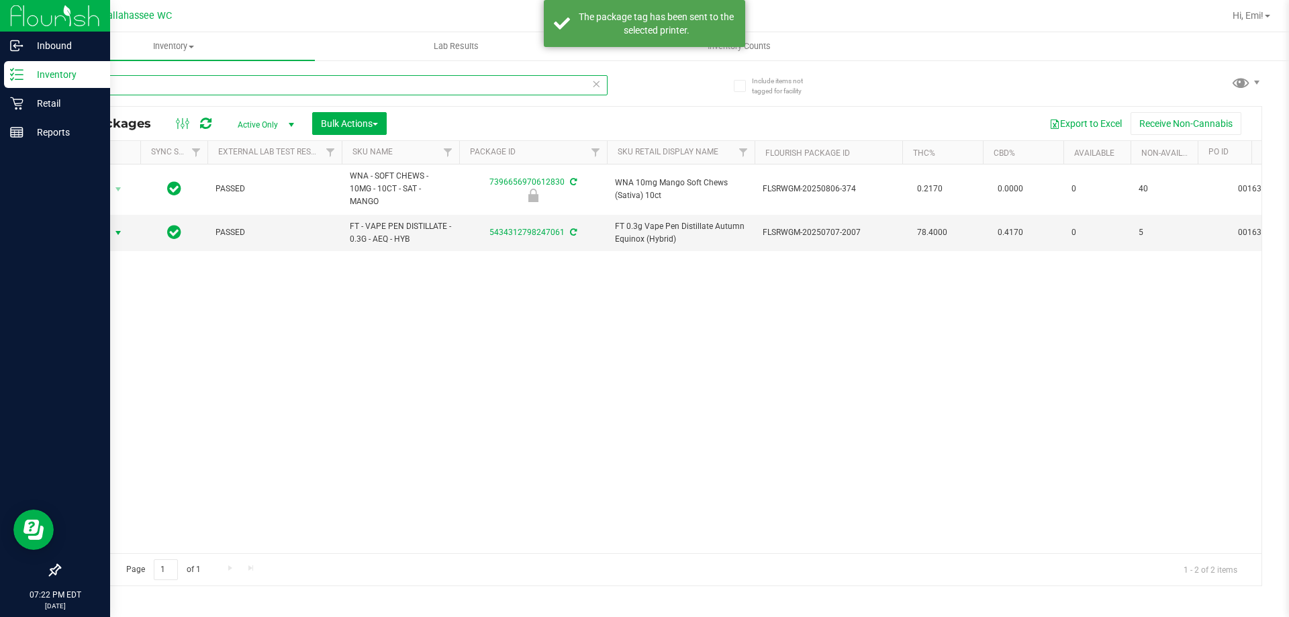
drag, startPoint x: 398, startPoint y: 83, endPoint x: 0, endPoint y: 83, distance: 398.1
click at [0, 83] on div "Inbound Inventory Retail Reports 07:22 PM EDT 09/27/2025 09/27 Tallahassee WC H…" at bounding box center [644, 308] width 1289 height 617
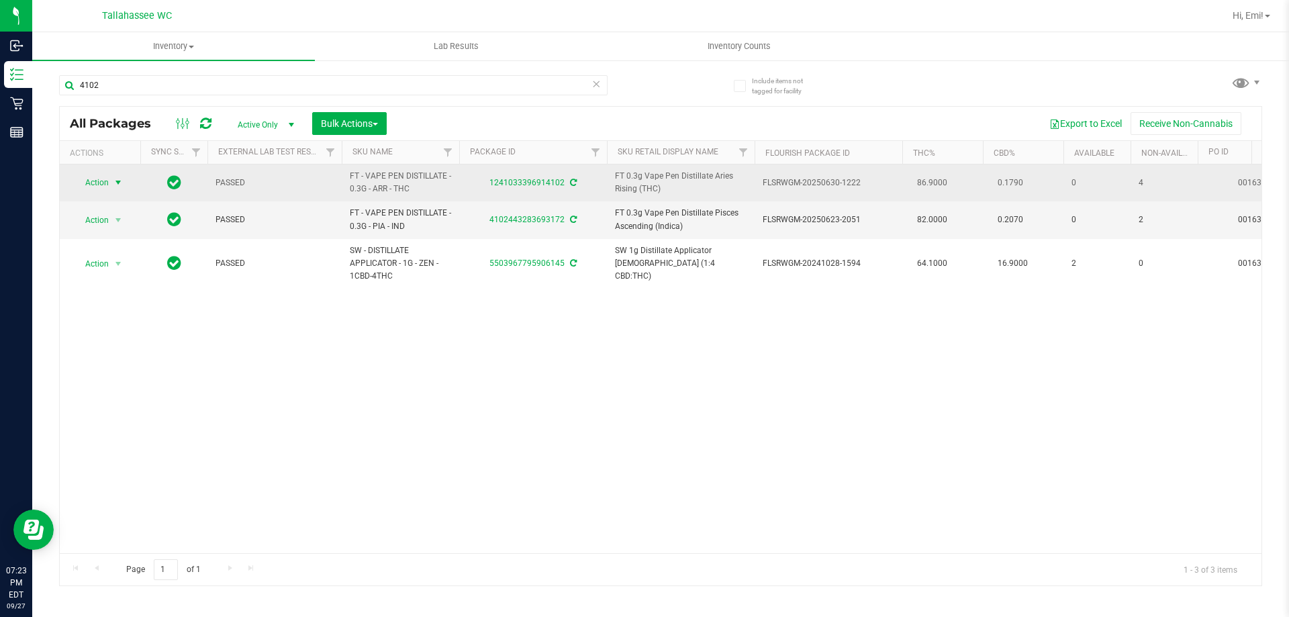
click at [112, 184] on span "select" at bounding box center [118, 182] width 17 height 19
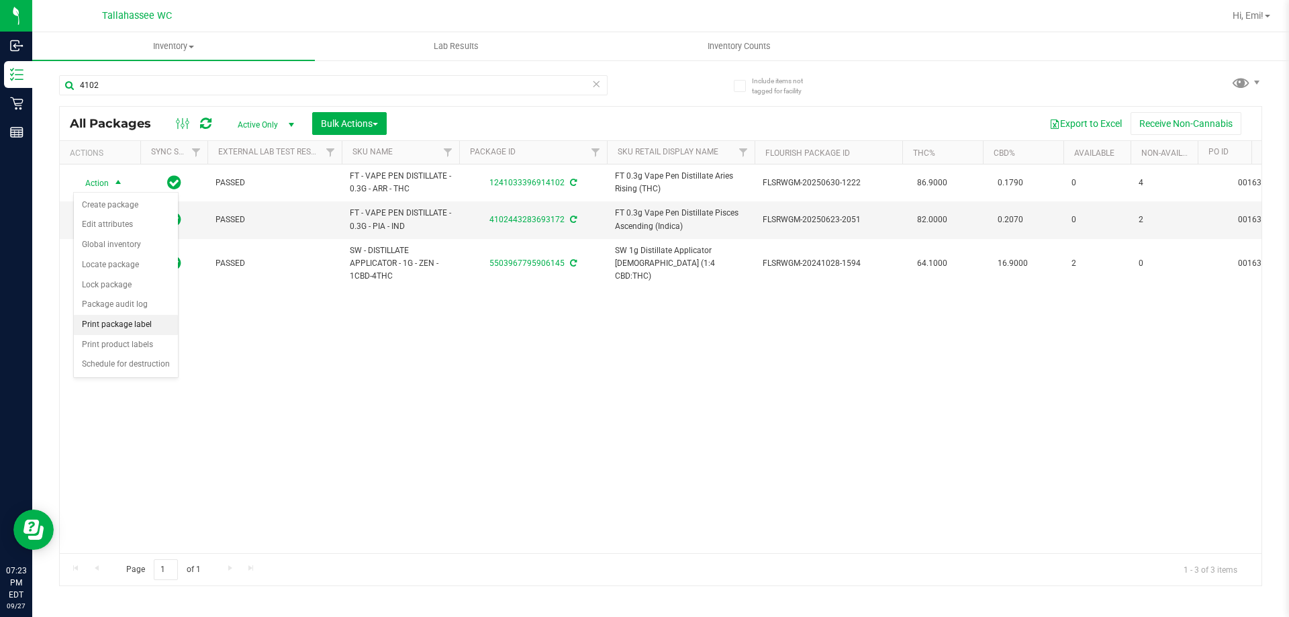
click at [168, 329] on li "Print package label" at bounding box center [126, 325] width 104 height 20
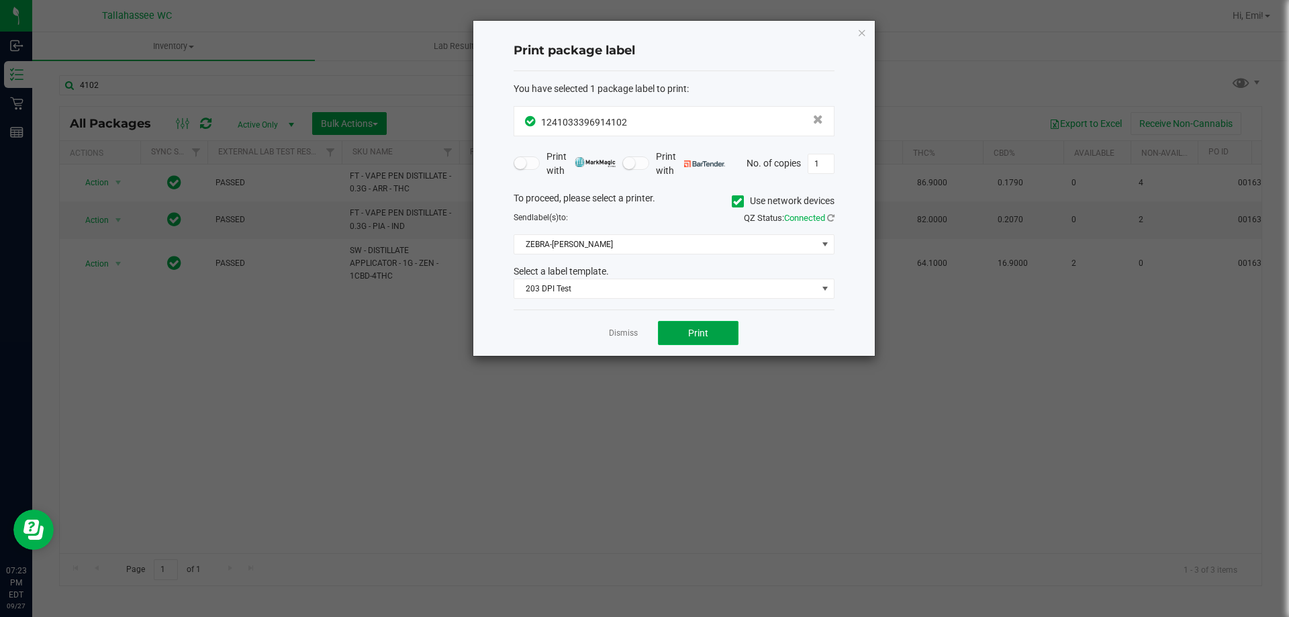
click at [691, 334] on span "Print" at bounding box center [698, 333] width 20 height 11
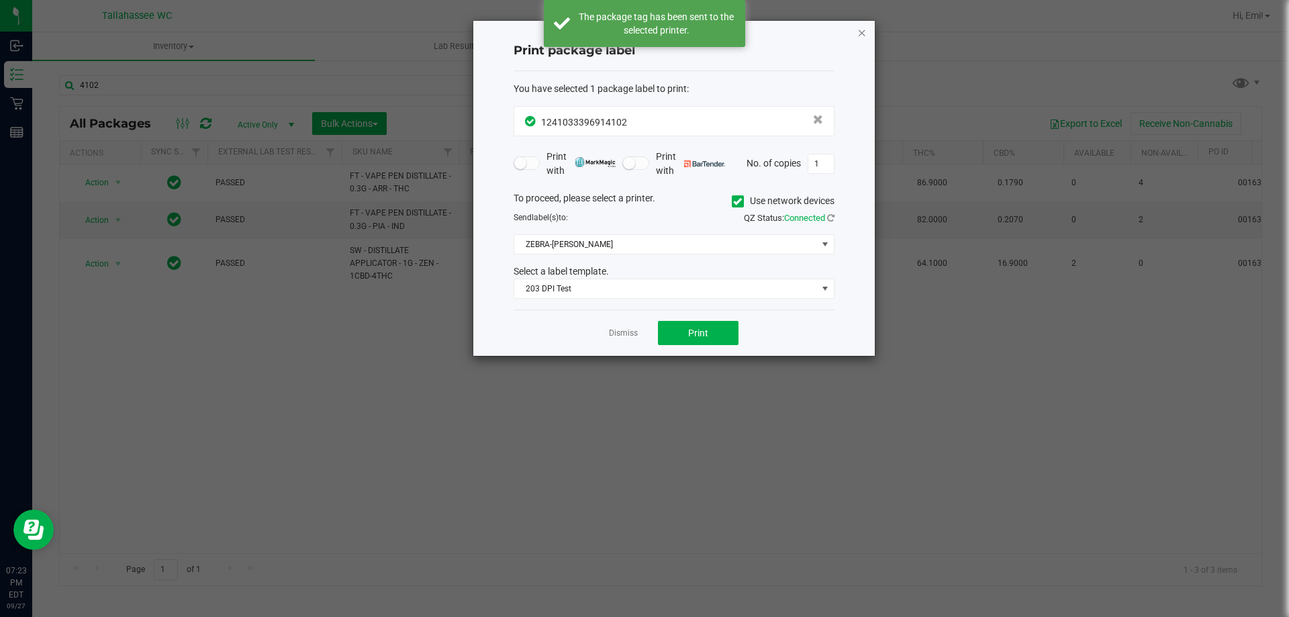
click at [859, 34] on icon "button" at bounding box center [861, 32] width 9 height 16
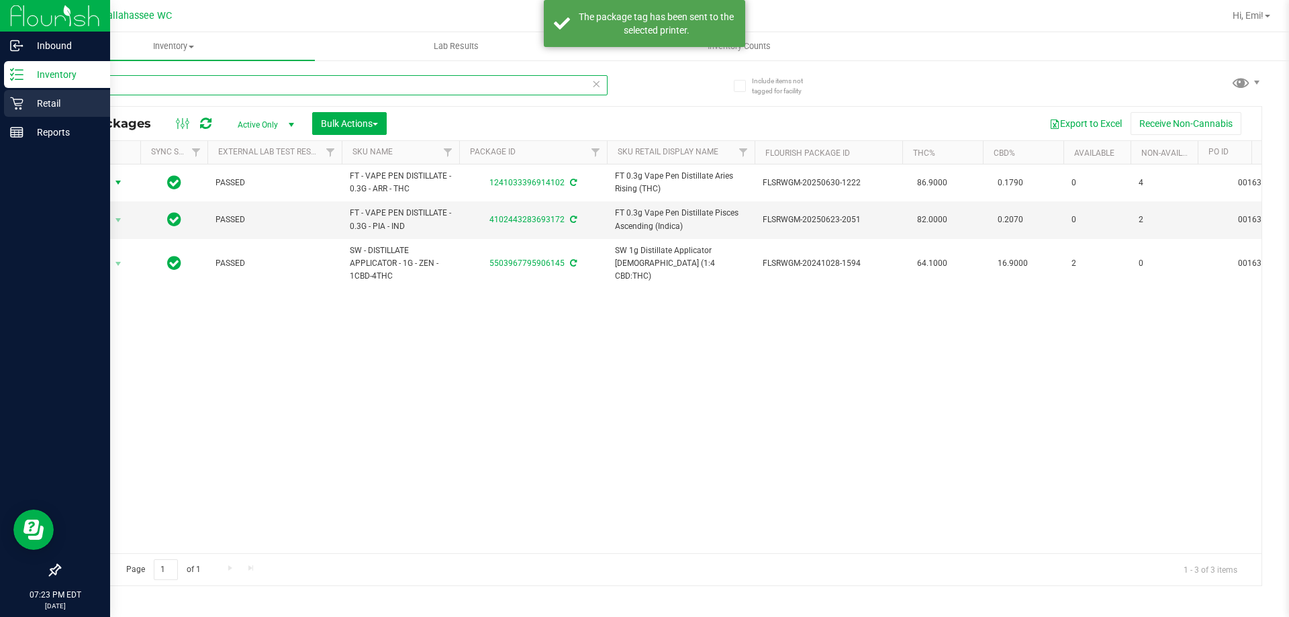
drag, startPoint x: 254, startPoint y: 85, endPoint x: 0, endPoint y: 110, distance: 255.6
click at [0, 110] on div "Inbound Inventory Retail Reports 07:23 PM EDT 09/27/2025 09/27 Tallahassee WC H…" at bounding box center [644, 308] width 1289 height 617
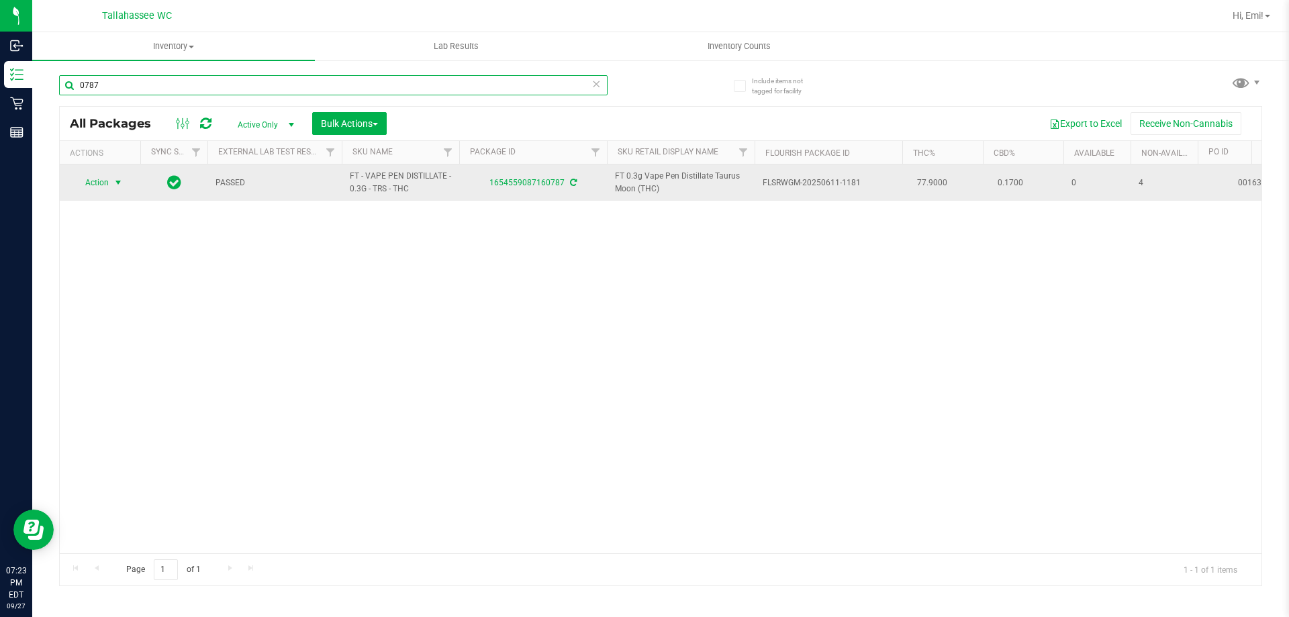
type input "0787"
click at [121, 179] on span "select" at bounding box center [118, 182] width 11 height 11
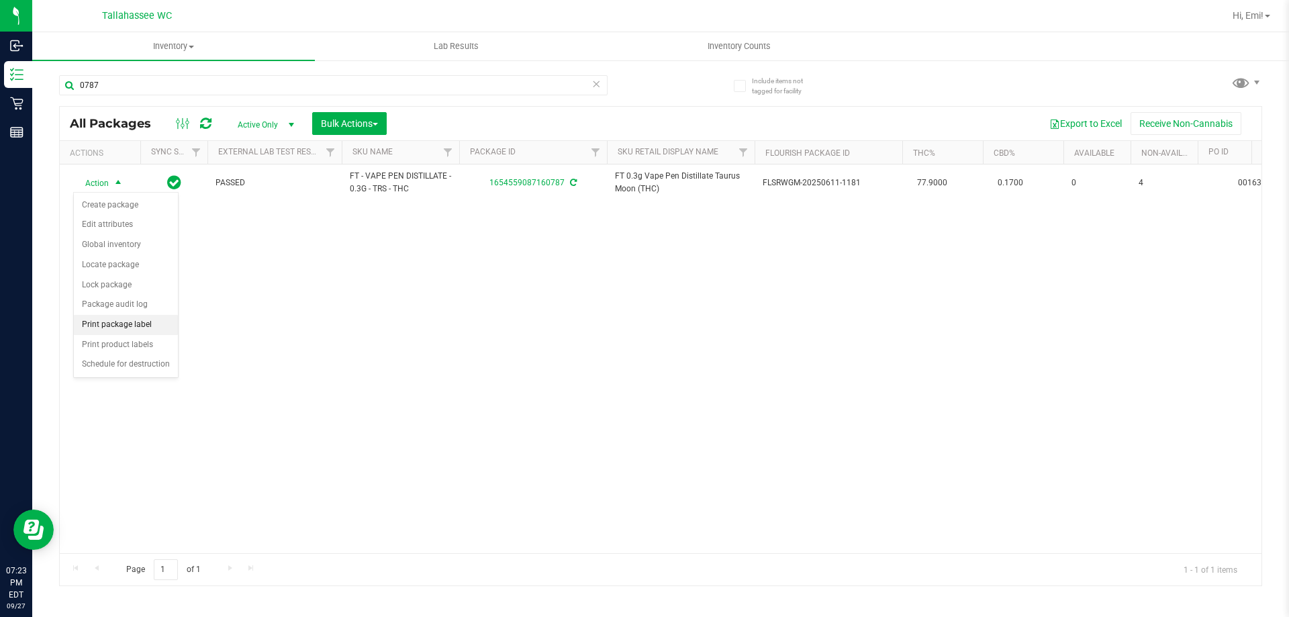
click at [166, 325] on li "Print package label" at bounding box center [126, 325] width 104 height 20
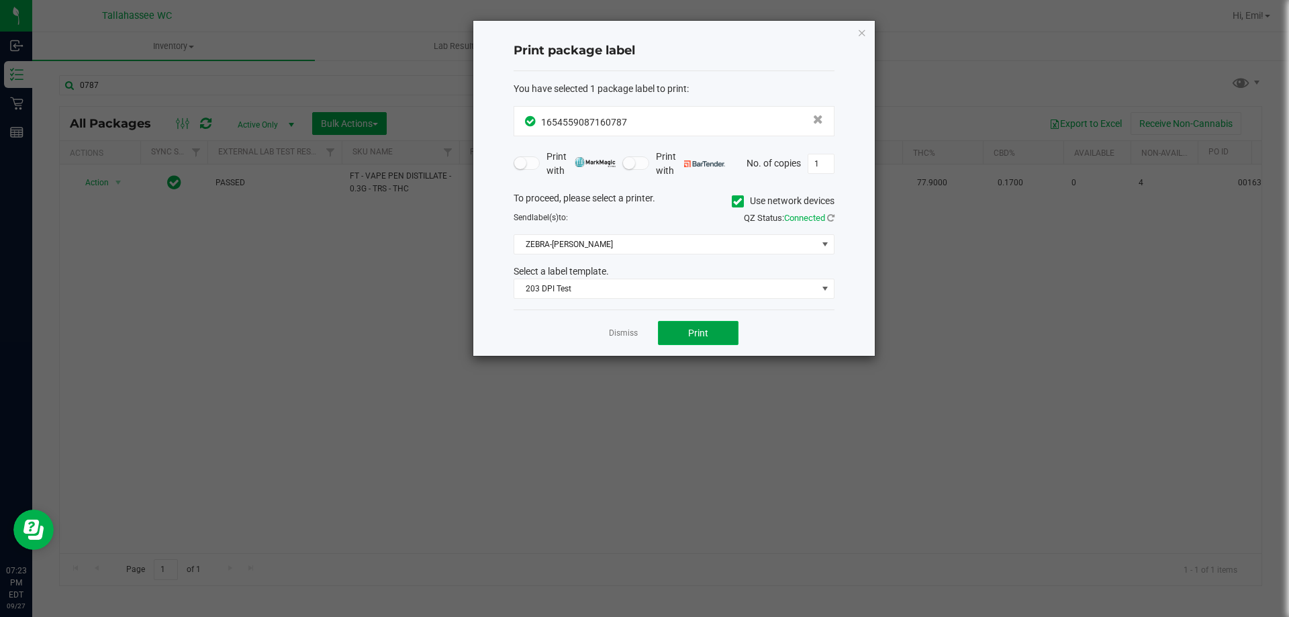
click at [685, 321] on button "Print" at bounding box center [698, 333] width 81 height 24
click at [859, 30] on icon "button" at bounding box center [861, 32] width 9 height 16
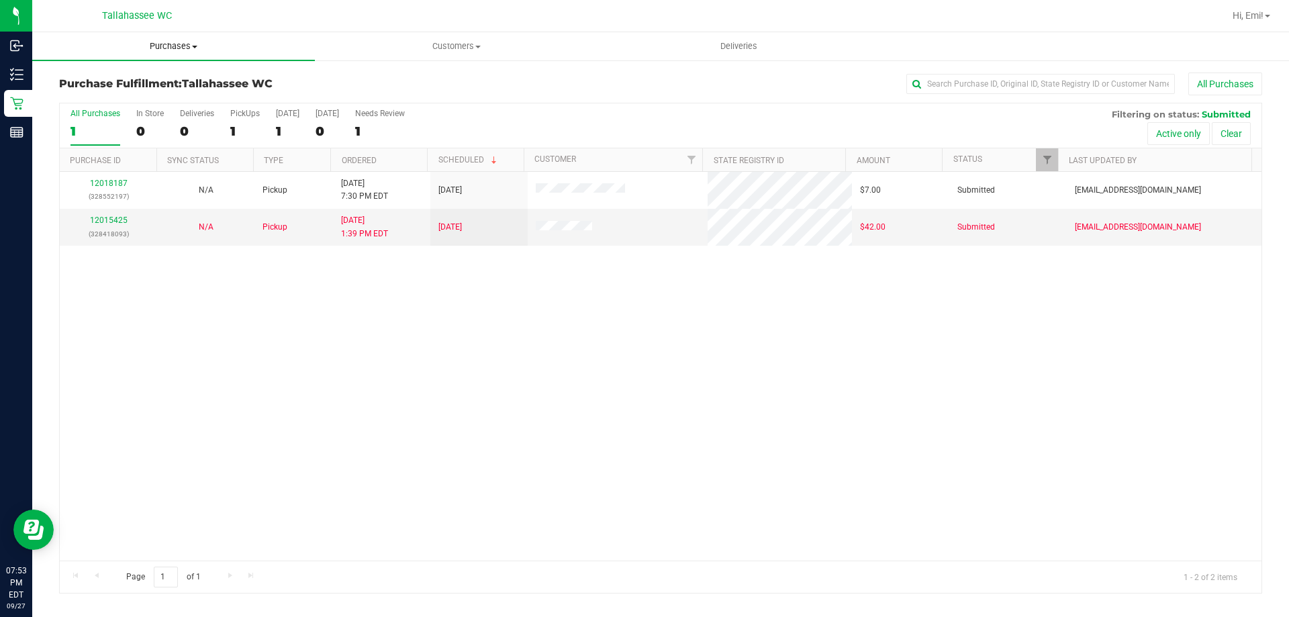
click at [199, 47] on span "Purchases" at bounding box center [173, 46] width 283 height 12
click at [175, 82] on li "Summary of purchases" at bounding box center [173, 81] width 283 height 16
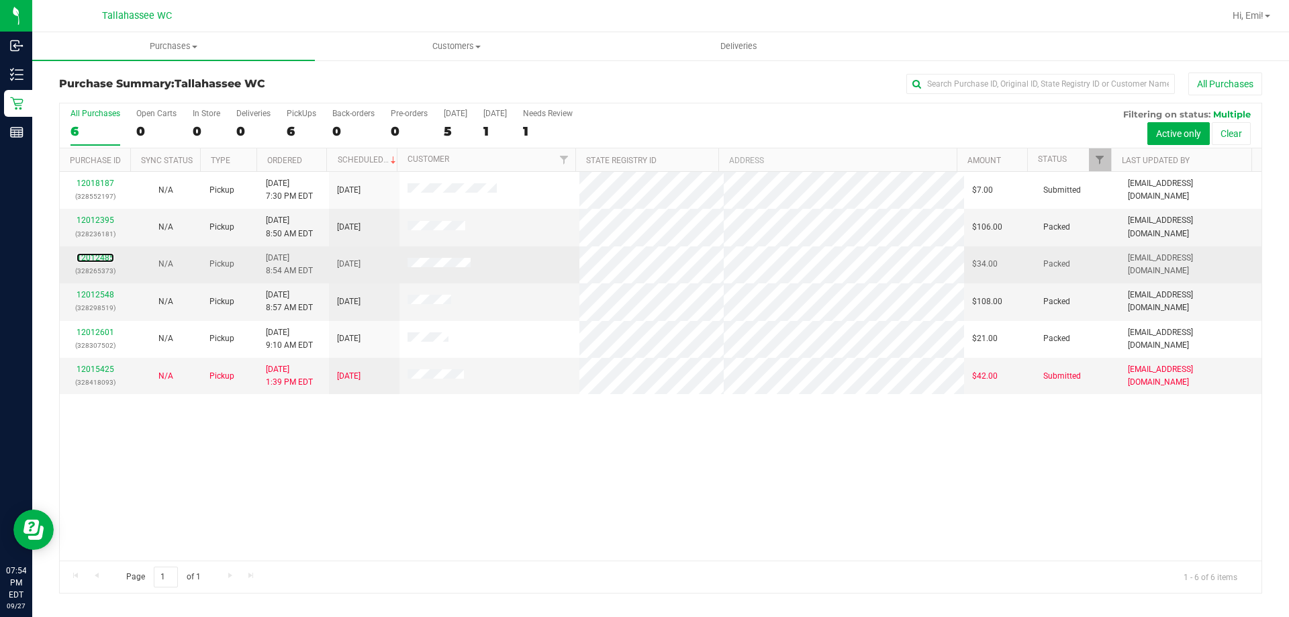
drag, startPoint x: 102, startPoint y: 255, endPoint x: 105, endPoint y: 267, distance: 12.5
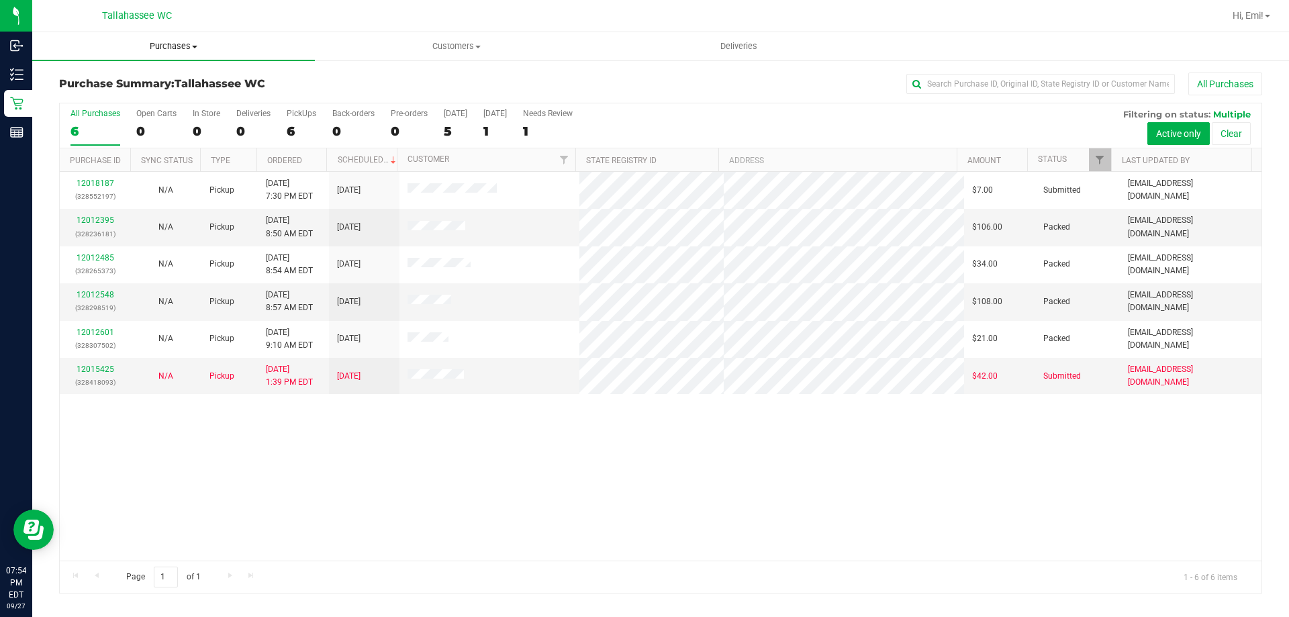
click at [203, 52] on uib-tab-heading "Purchases Summary of purchases Fulfillment All purchases" at bounding box center [173, 46] width 283 height 28
click at [189, 98] on li "Fulfillment" at bounding box center [173, 97] width 283 height 16
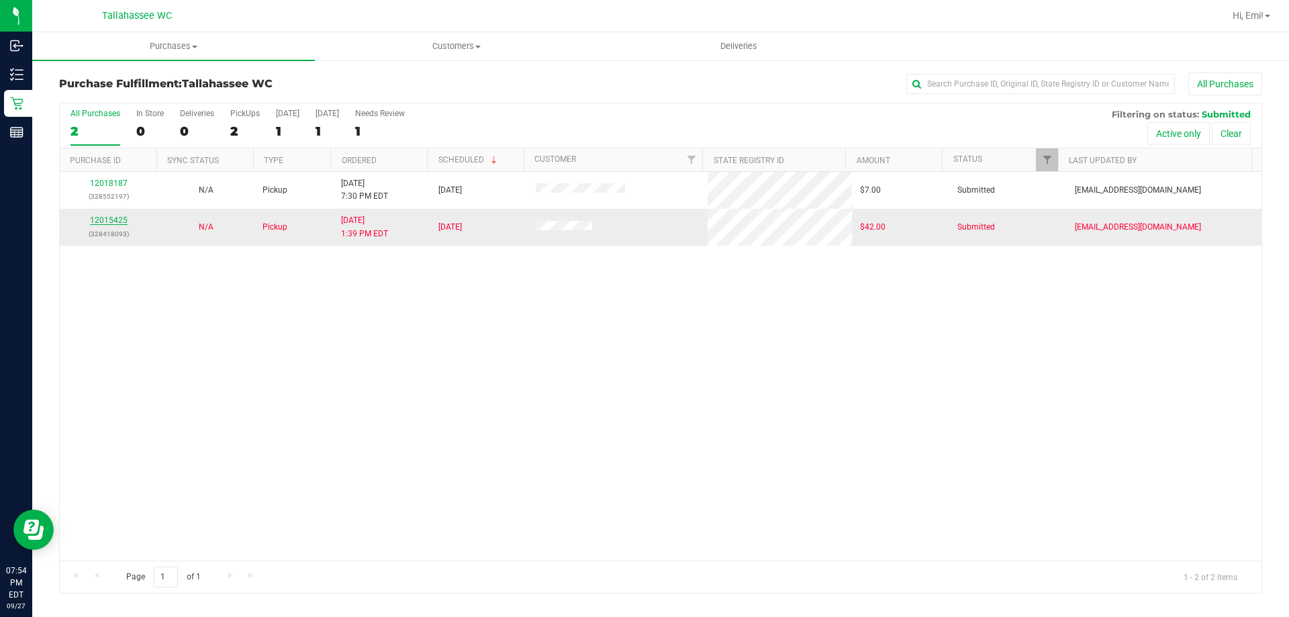
click at [118, 221] on link "12015425" at bounding box center [109, 219] width 38 height 9
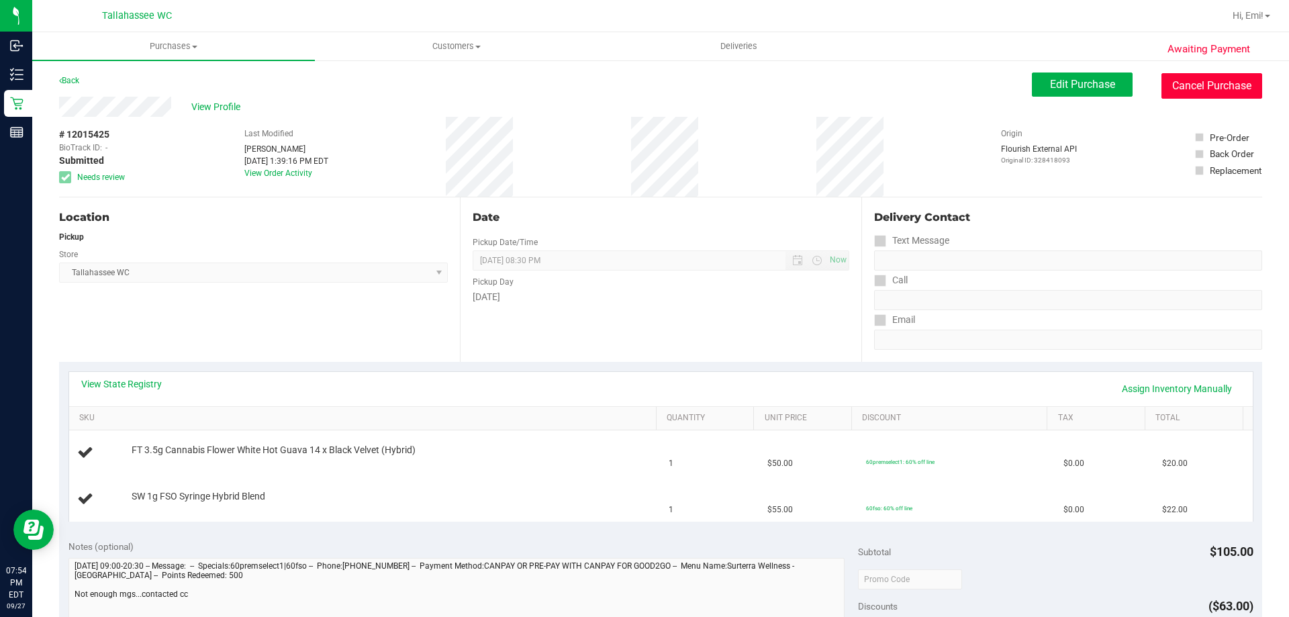
click at [1173, 95] on button "Cancel Purchase" at bounding box center [1211, 86] width 101 height 26
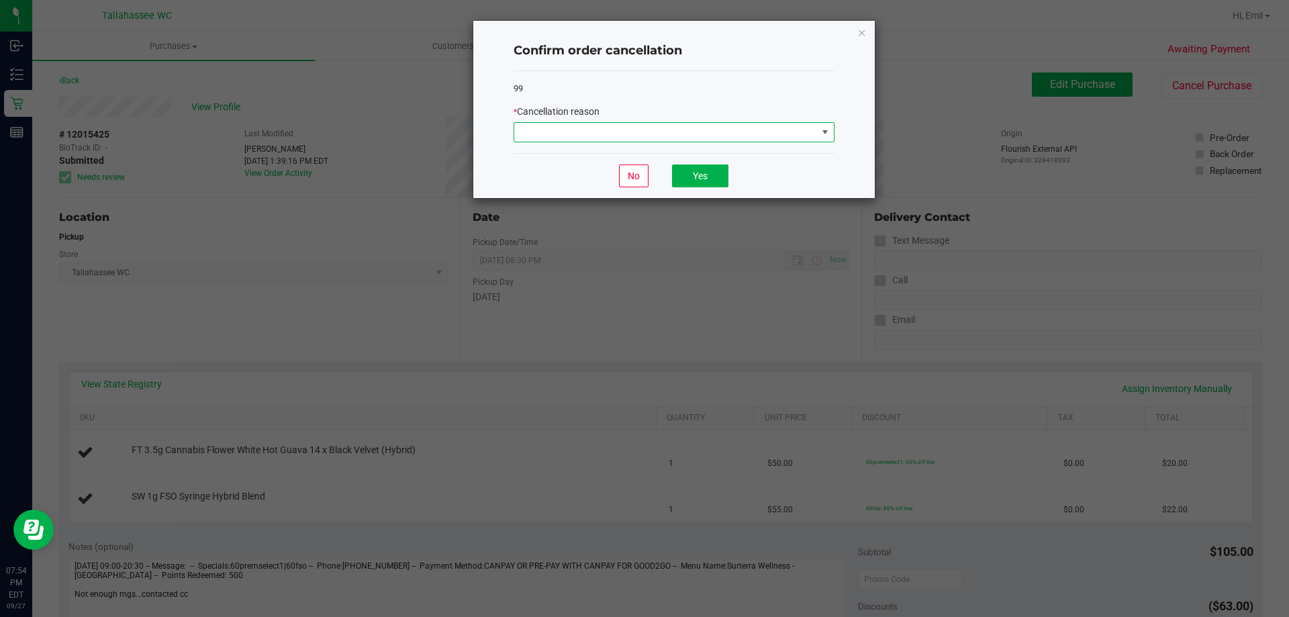
click at [699, 138] on span at bounding box center [665, 132] width 303 height 19
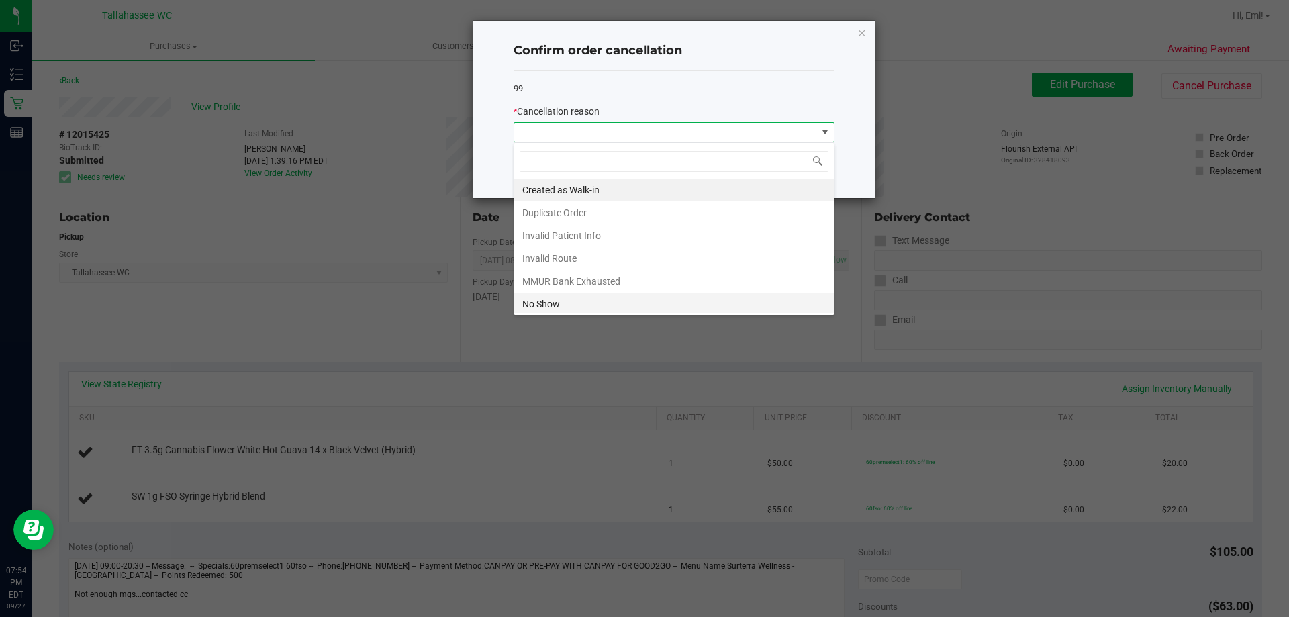
scroll to position [20, 321]
click at [621, 304] on li "No Show" at bounding box center [674, 304] width 320 height 23
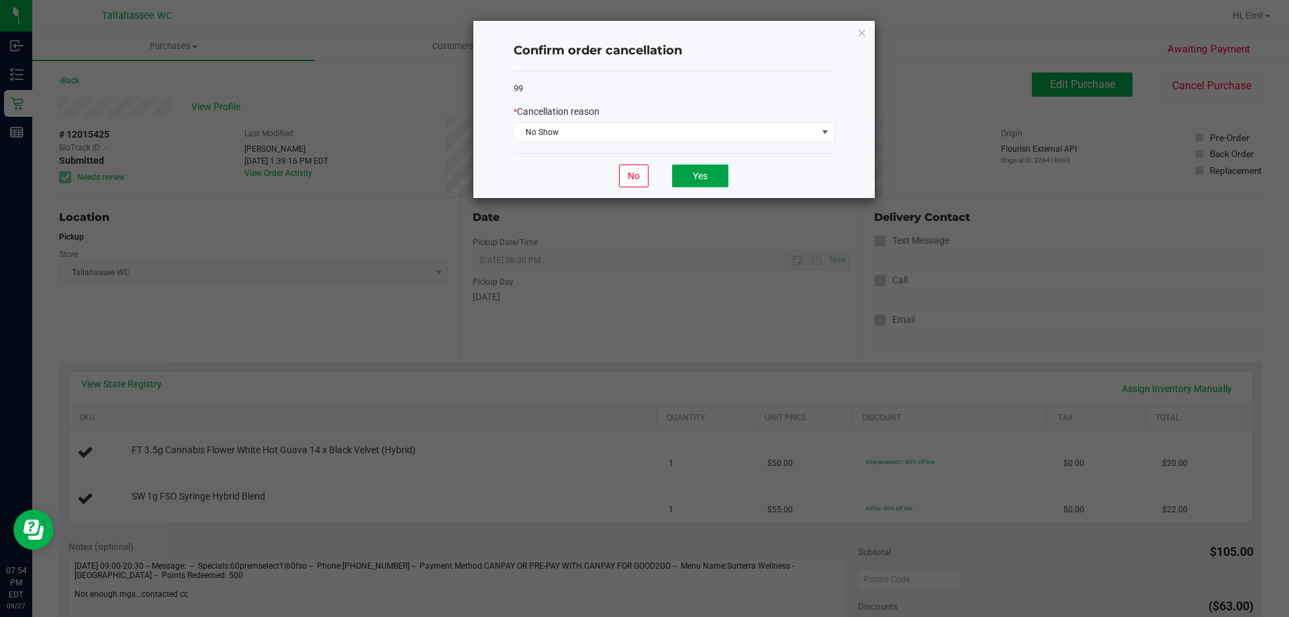
click at [703, 179] on button "Yes" at bounding box center [700, 175] width 56 height 23
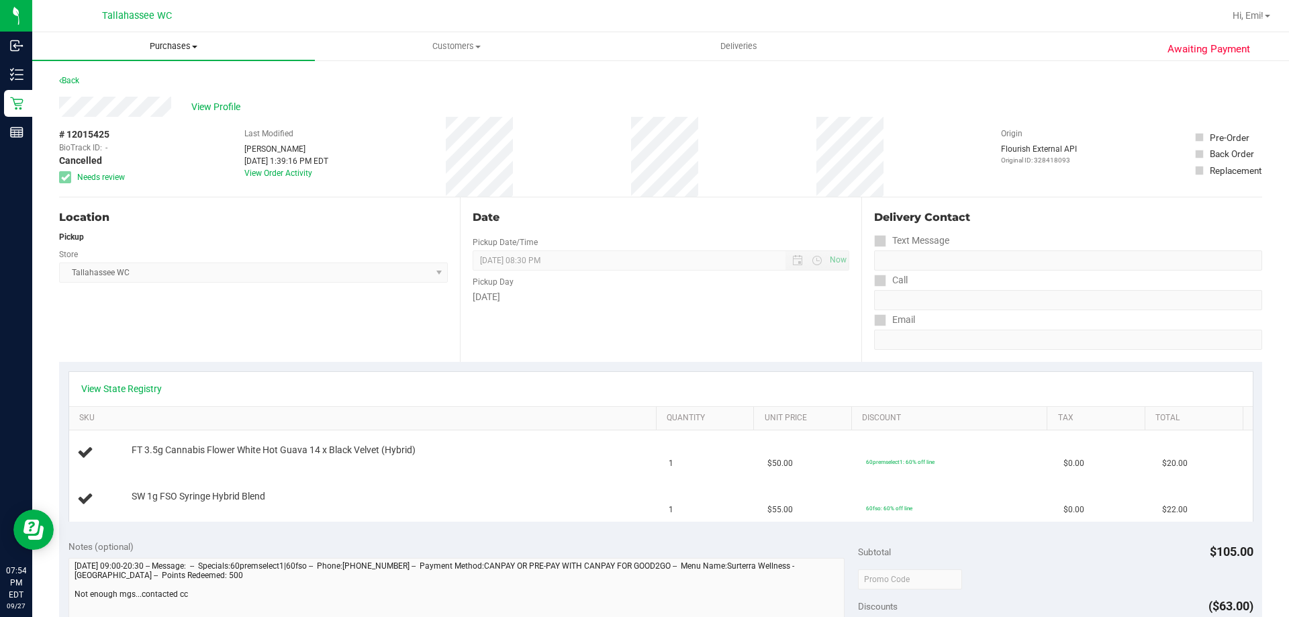
click at [195, 50] on span "Purchases" at bounding box center [173, 46] width 283 height 12
click at [176, 99] on li "Fulfillment" at bounding box center [173, 97] width 283 height 16
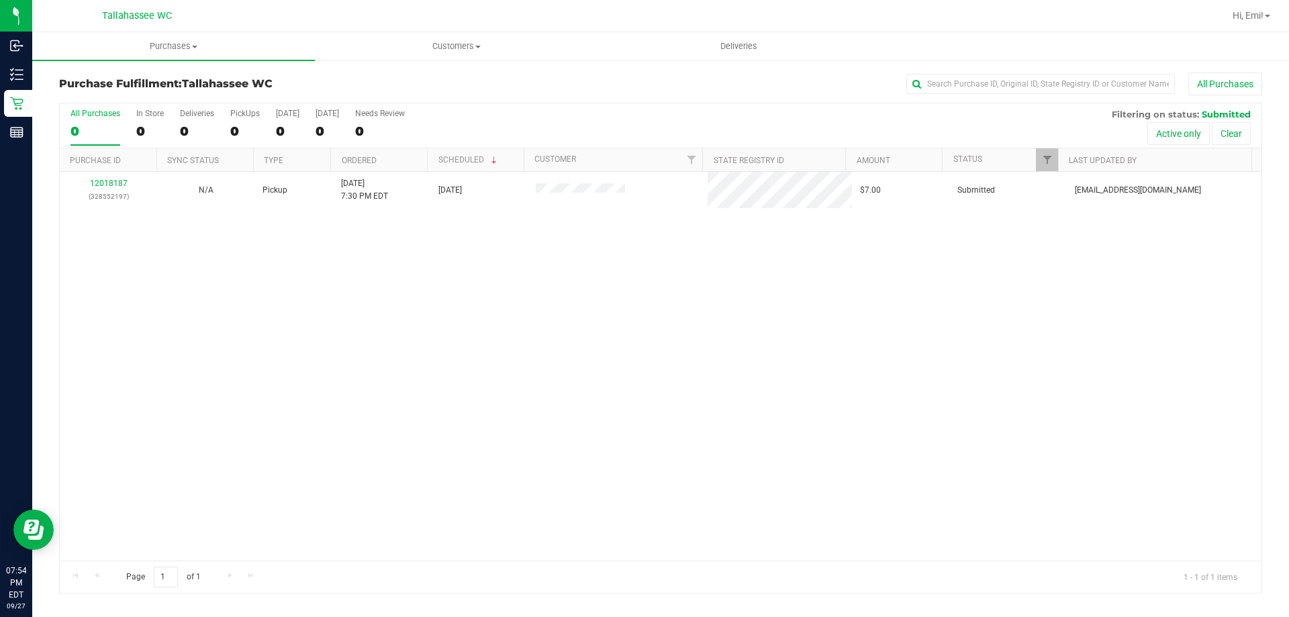
click at [364, 82] on h3 "Purchase Fulfillment: Tallahassee WC" at bounding box center [259, 84] width 401 height 12
click at [190, 52] on span "Purchases" at bounding box center [173, 46] width 283 height 12
click at [178, 81] on li "Summary of purchases" at bounding box center [173, 81] width 283 height 16
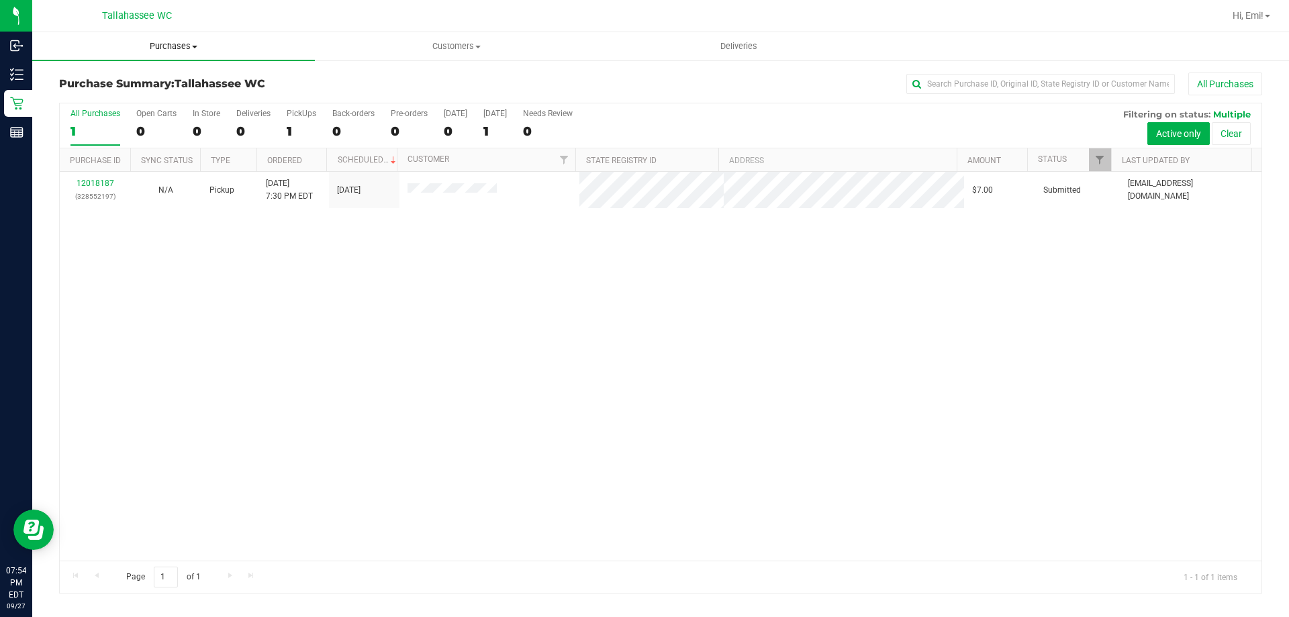
click at [139, 48] on span "Purchases" at bounding box center [173, 46] width 283 height 12
click at [151, 92] on li "Fulfillment" at bounding box center [173, 97] width 283 height 16
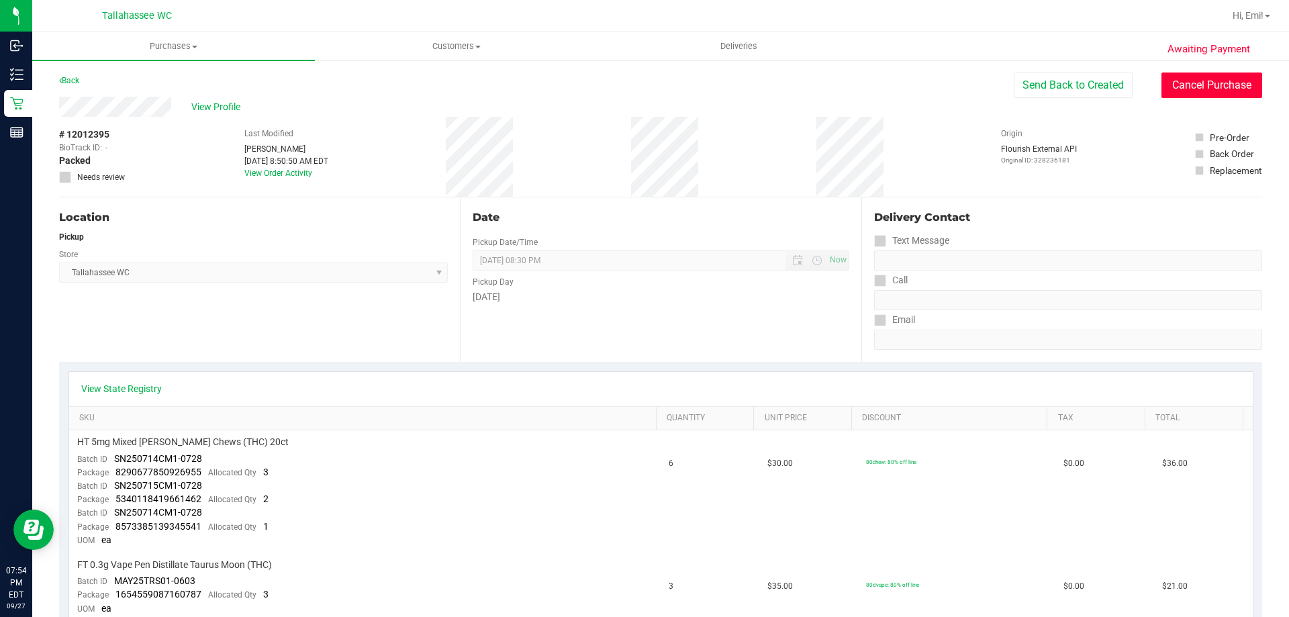
click at [1190, 73] on button "Cancel Purchase" at bounding box center [1211, 86] width 101 height 26
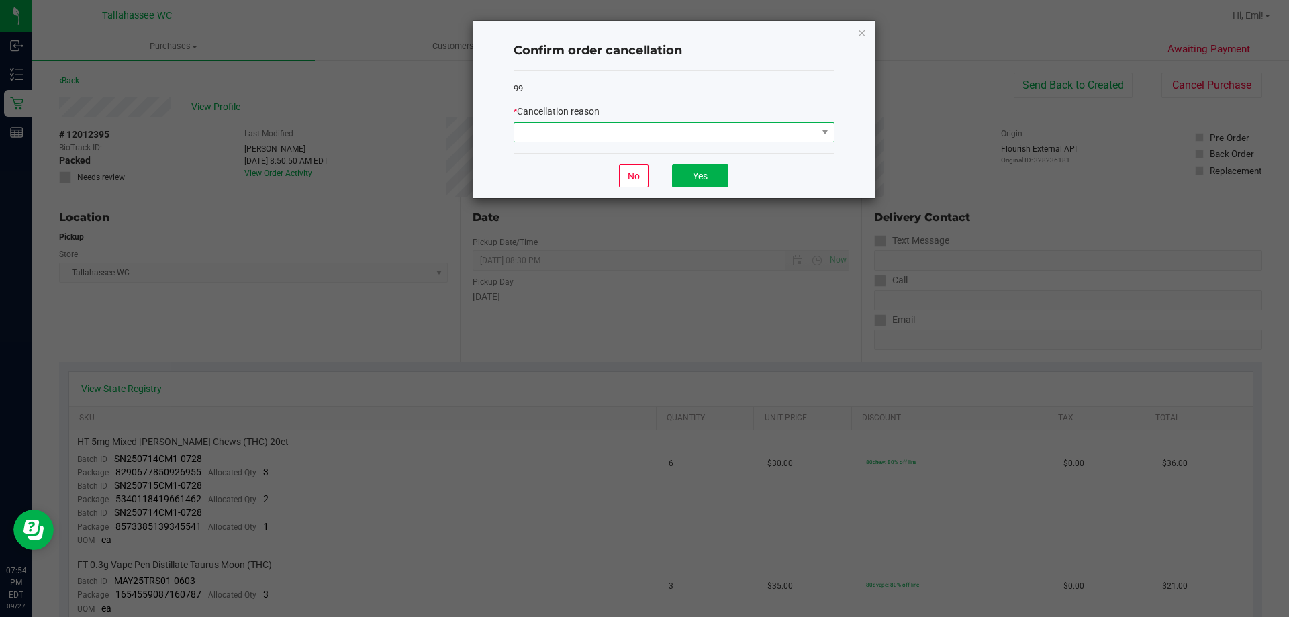
click at [700, 134] on span at bounding box center [665, 132] width 303 height 19
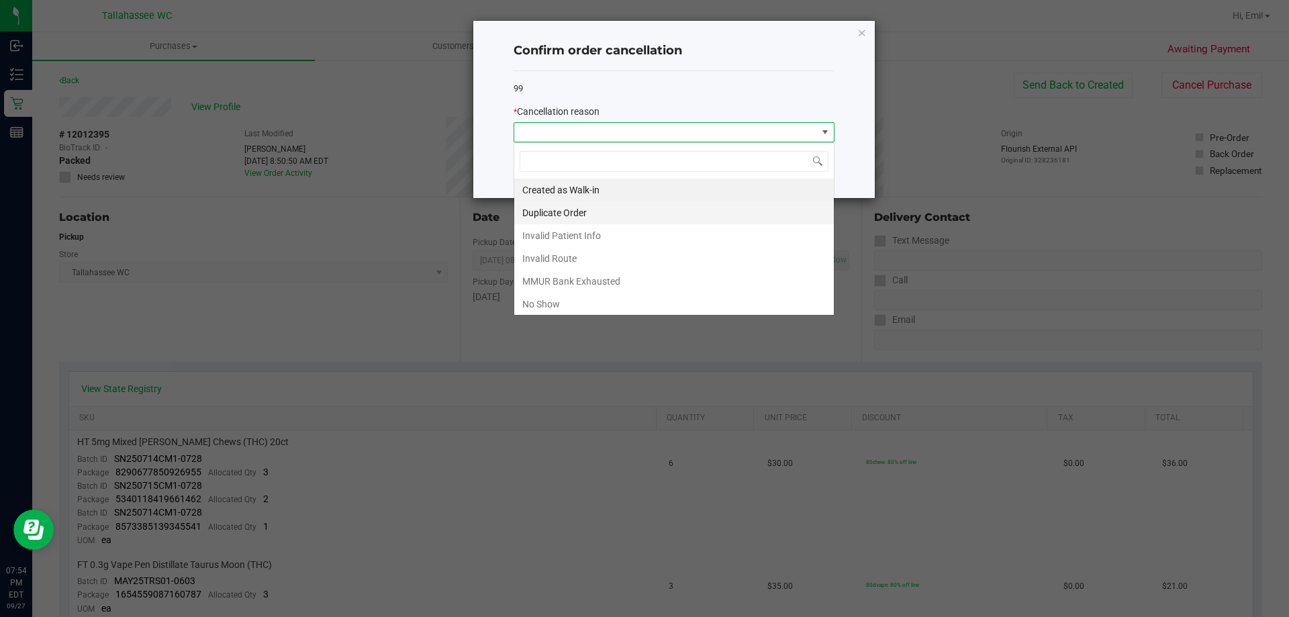
scroll to position [20, 321]
click at [577, 301] on li "No Show" at bounding box center [674, 304] width 320 height 23
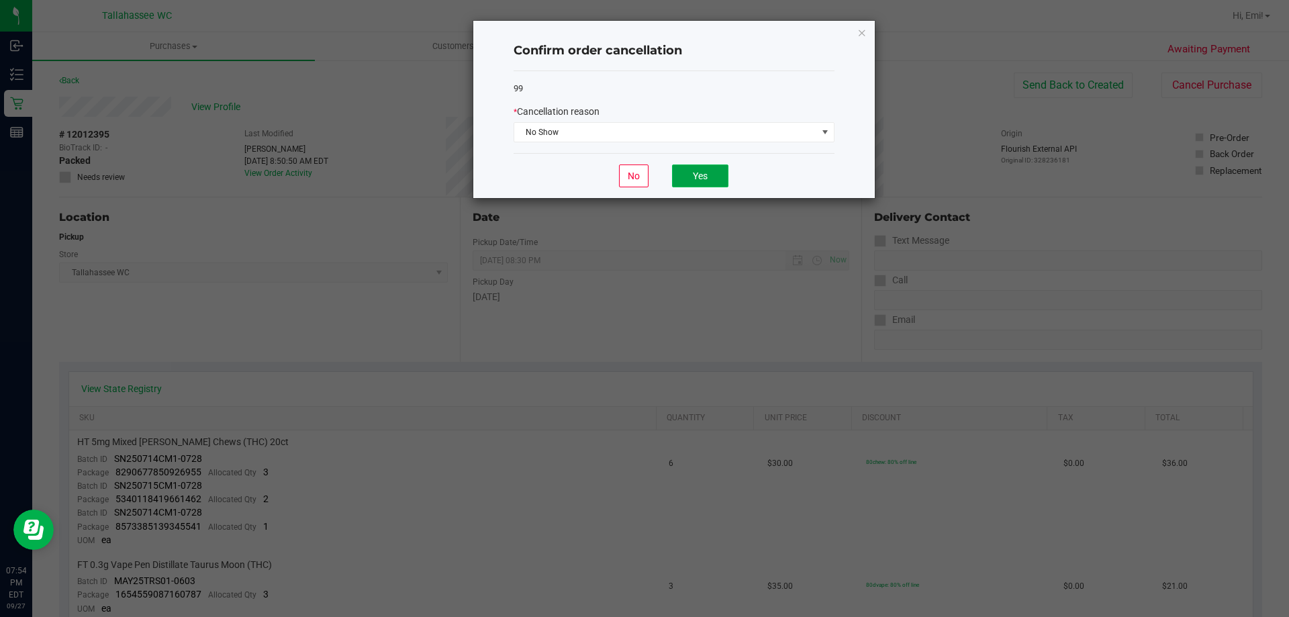
click at [718, 168] on button "Yes" at bounding box center [700, 175] width 56 height 23
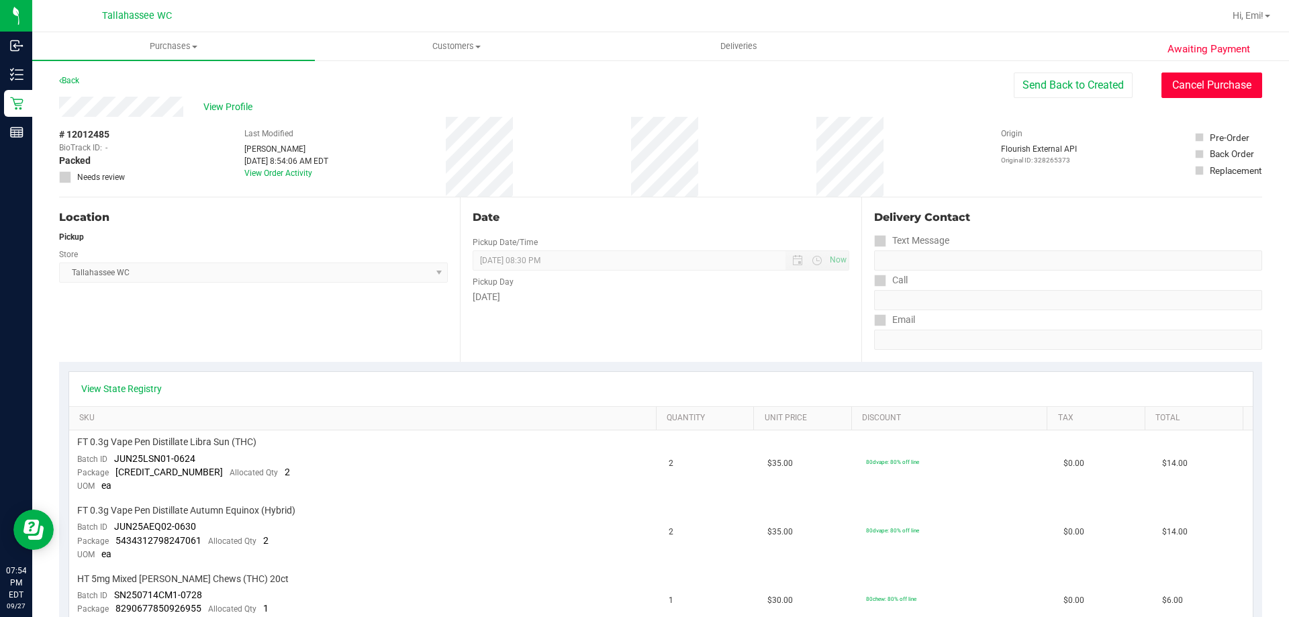
click at [1167, 78] on button "Cancel Purchase" at bounding box center [1211, 86] width 101 height 26
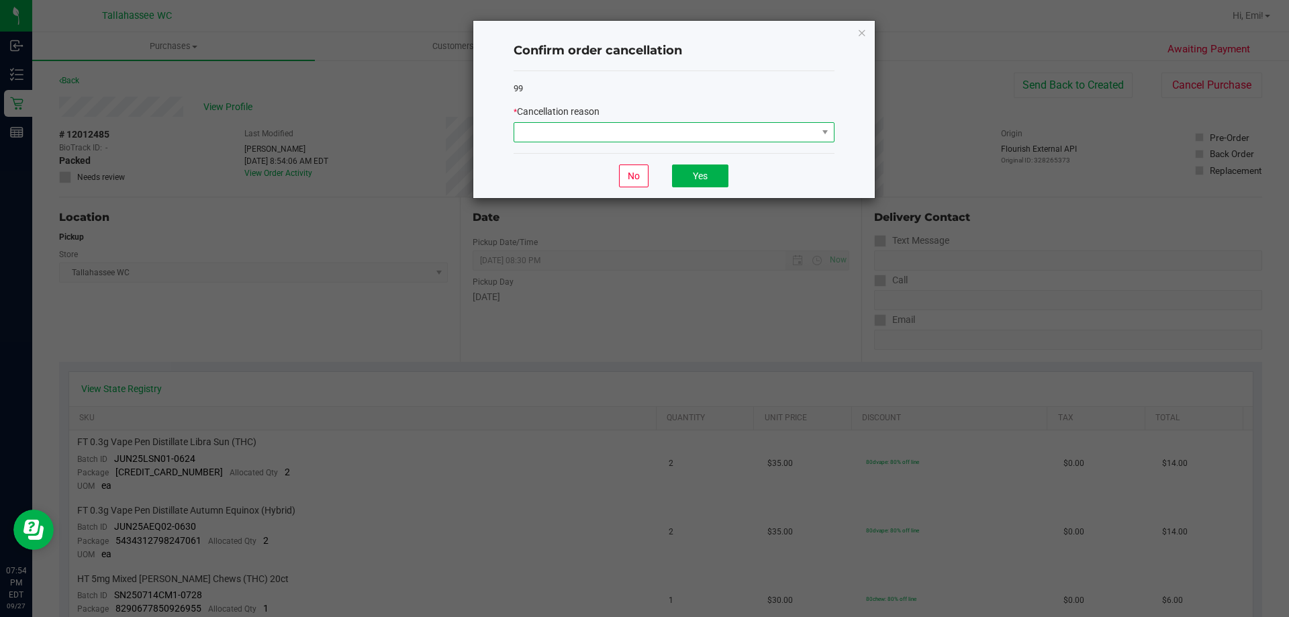
click at [699, 142] on span at bounding box center [674, 132] width 321 height 20
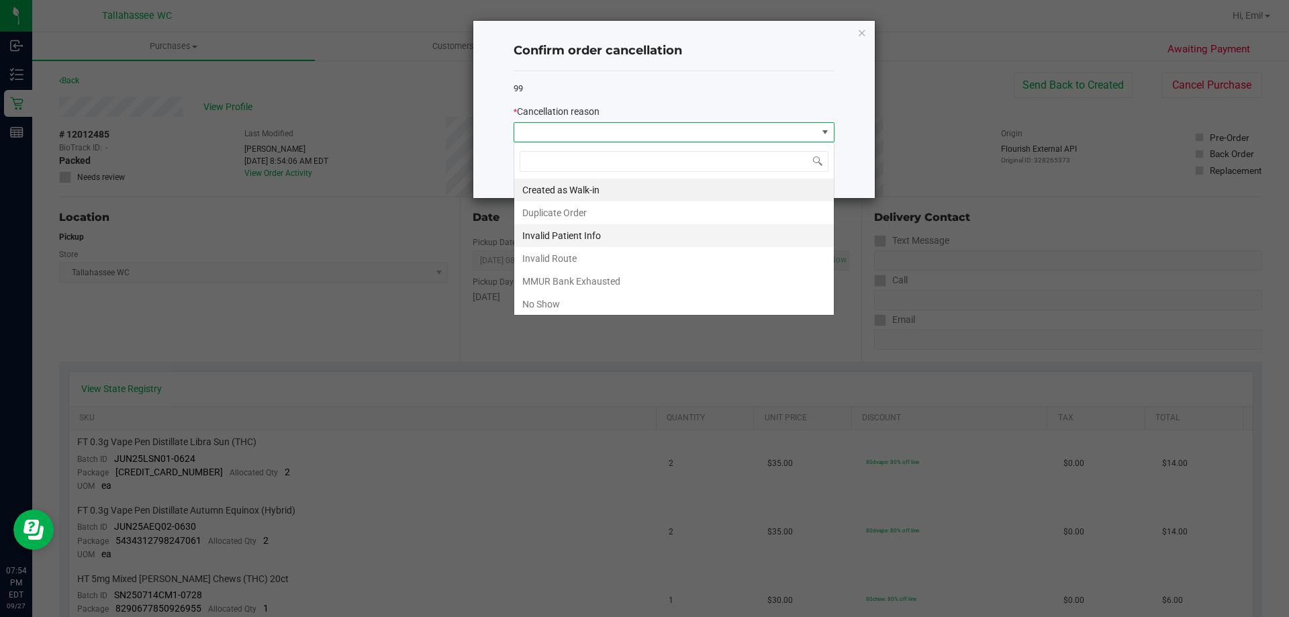
scroll to position [20, 321]
click at [549, 300] on li "No Show" at bounding box center [674, 304] width 320 height 23
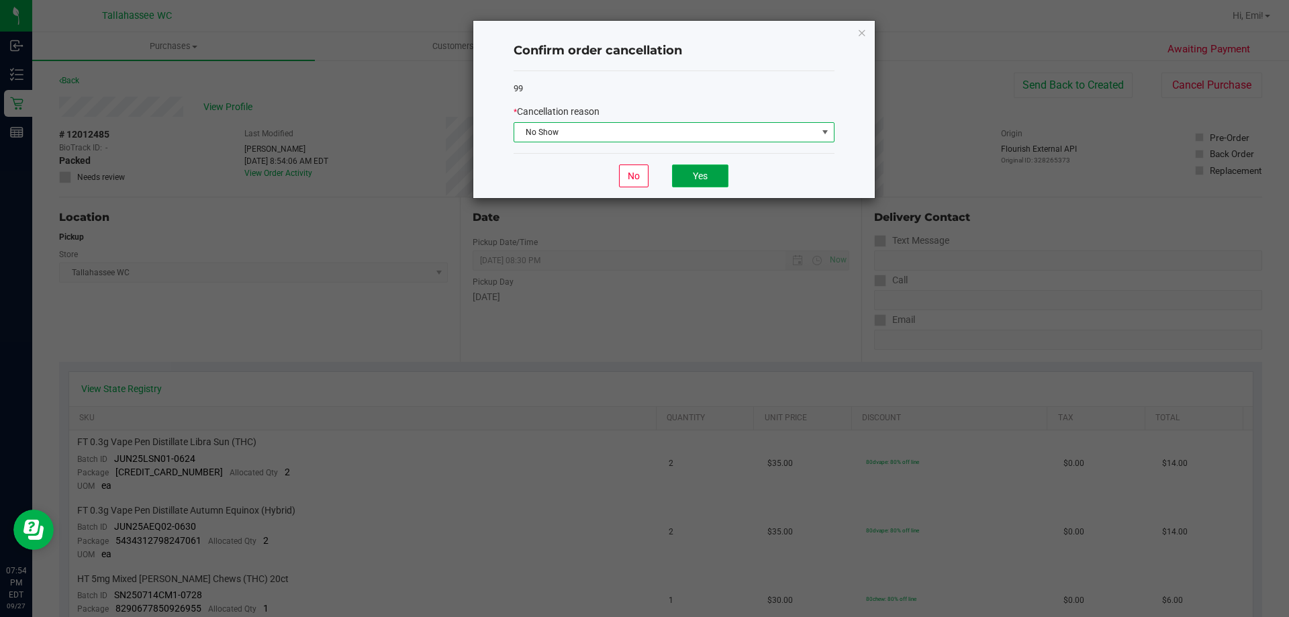
click at [683, 181] on button "Yes" at bounding box center [700, 175] width 56 height 23
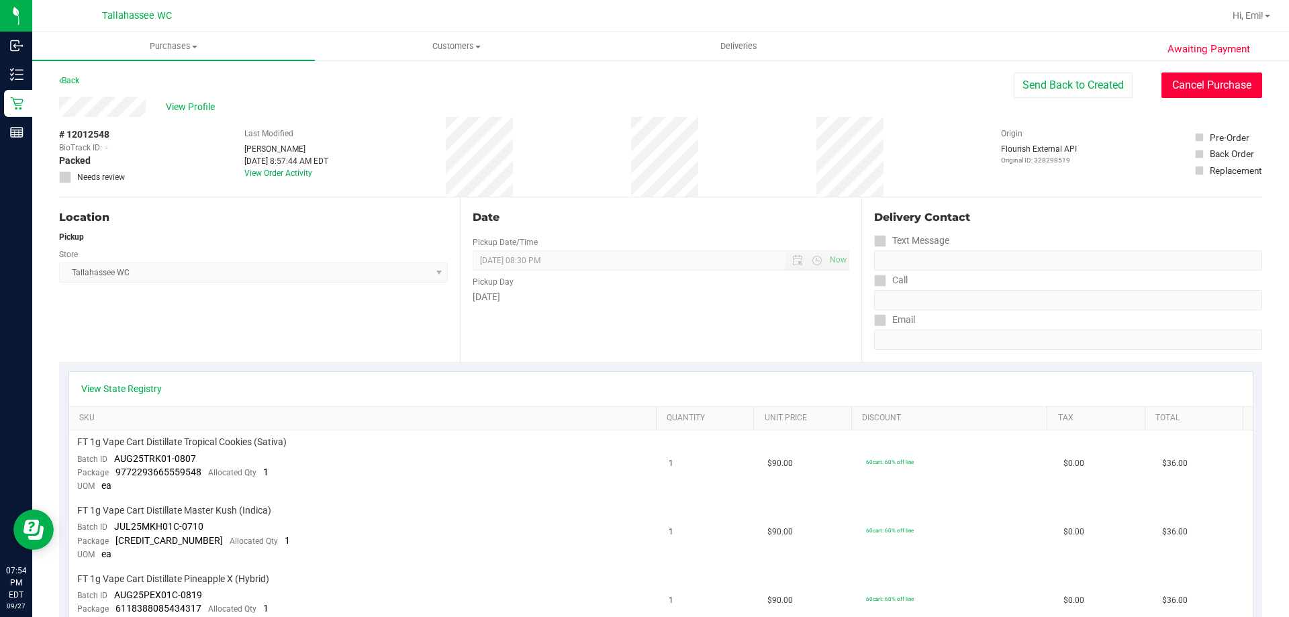
click at [1250, 81] on button "Cancel Purchase" at bounding box center [1211, 86] width 101 height 26
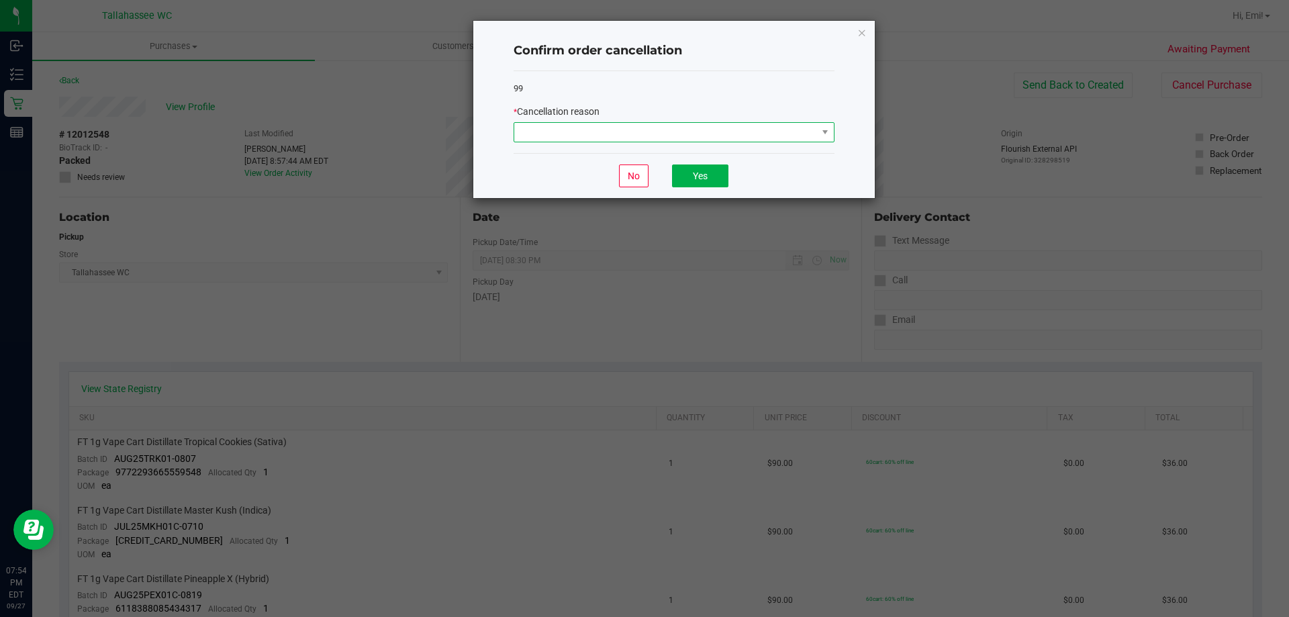
click at [677, 132] on span at bounding box center [665, 132] width 303 height 19
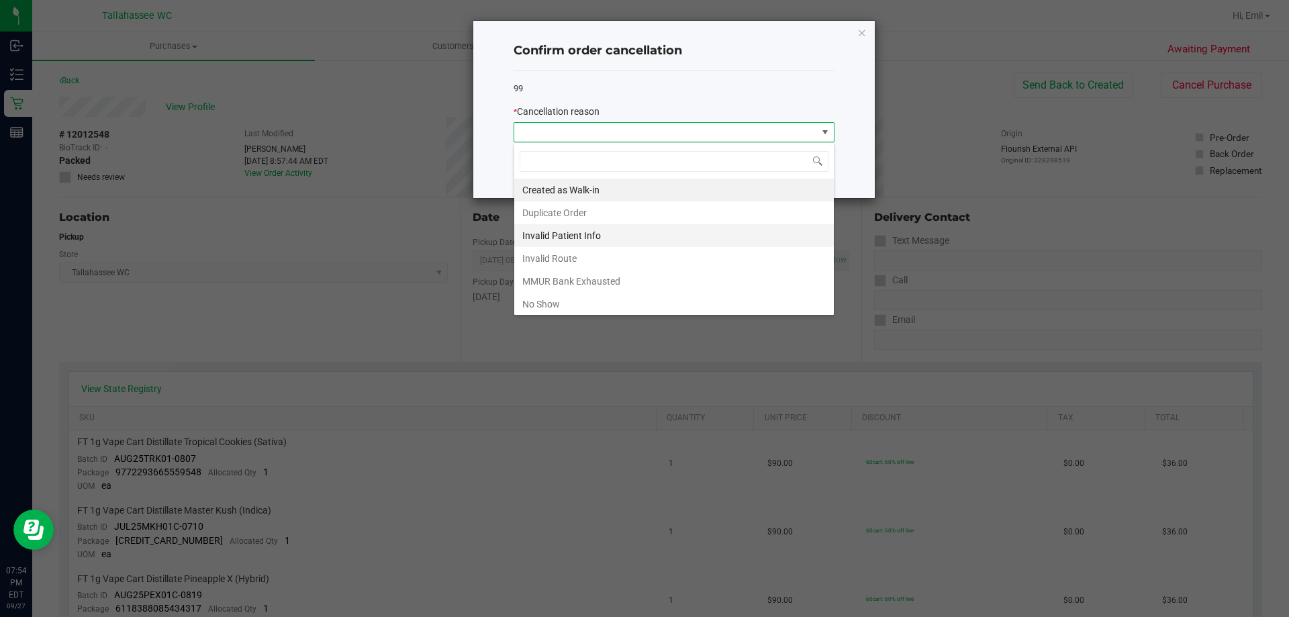
scroll to position [20, 321]
click at [585, 303] on li "No Show" at bounding box center [674, 304] width 320 height 23
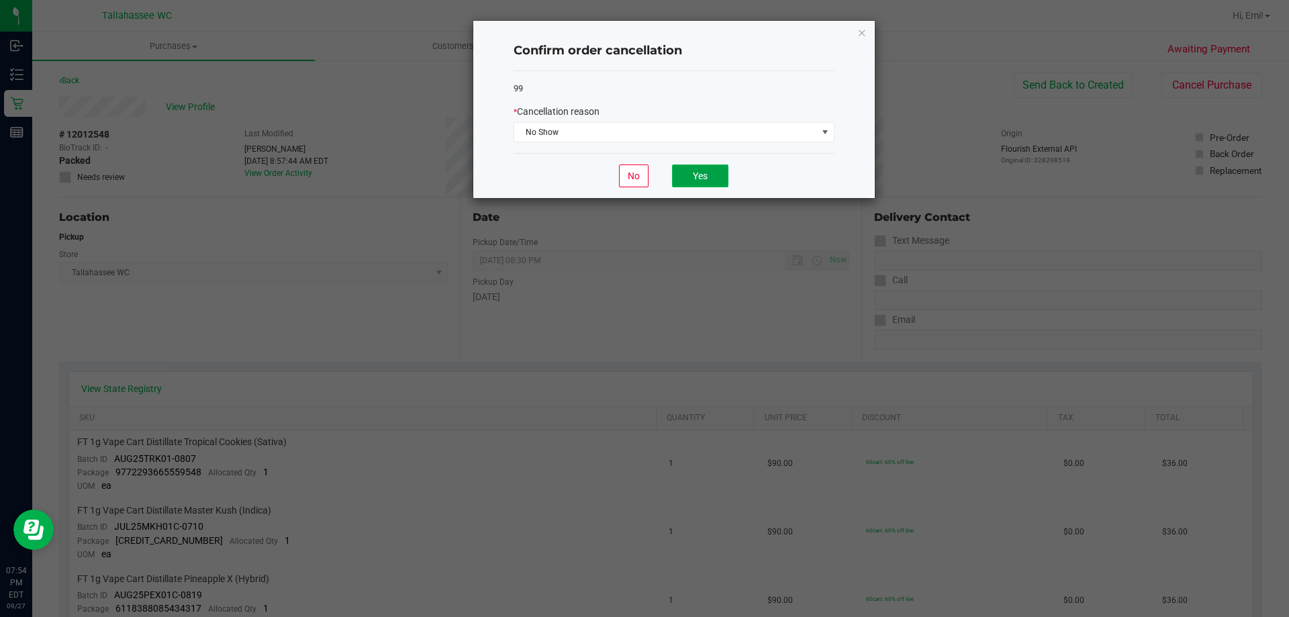
click at [704, 172] on button "Yes" at bounding box center [700, 175] width 56 height 23
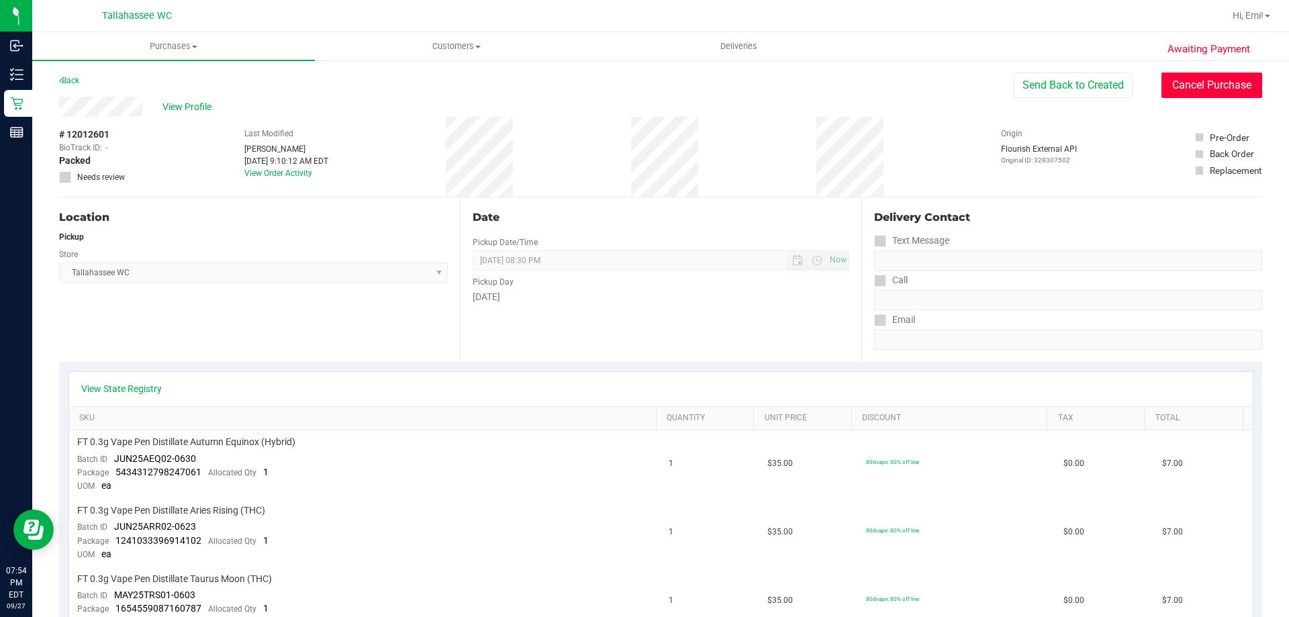
click at [1231, 96] on button "Cancel Purchase" at bounding box center [1211, 86] width 101 height 26
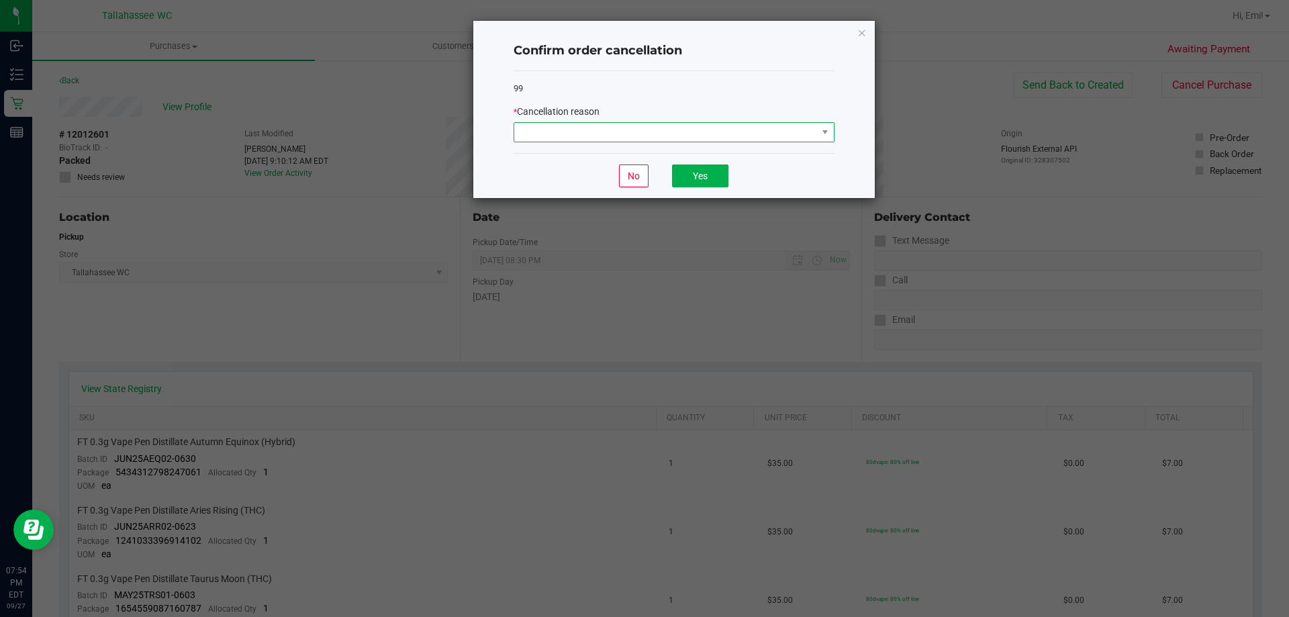
click at [610, 132] on span at bounding box center [665, 132] width 303 height 19
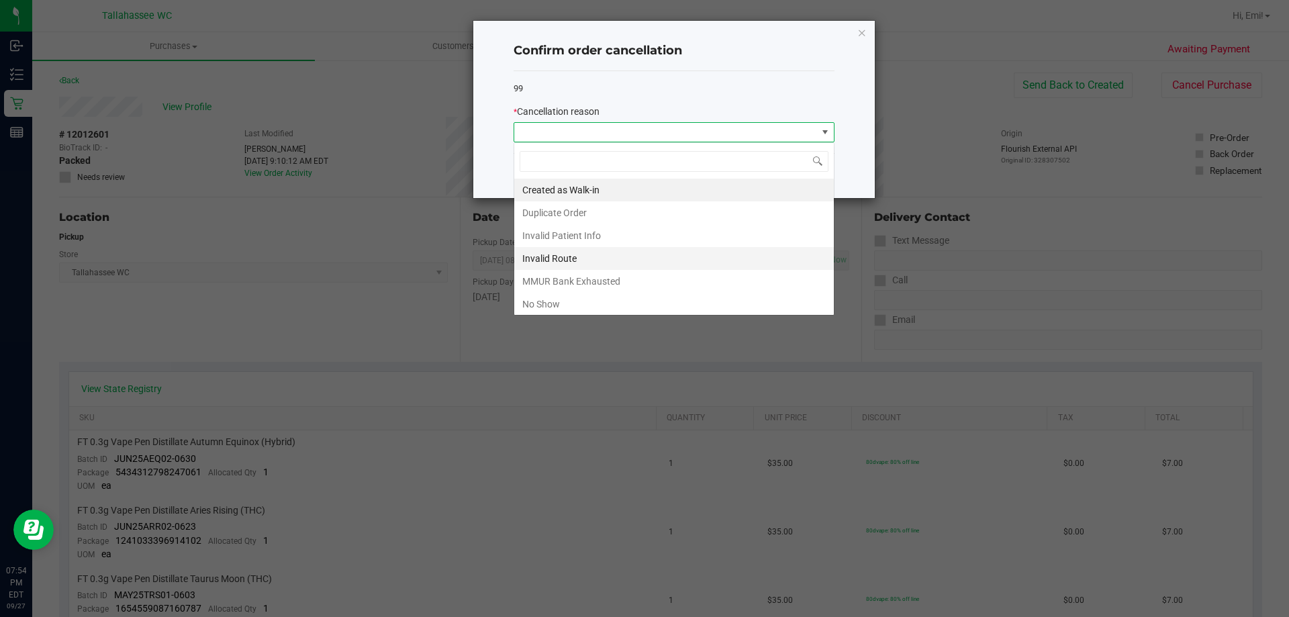
scroll to position [20, 321]
click at [576, 297] on li "No Show" at bounding box center [674, 304] width 320 height 23
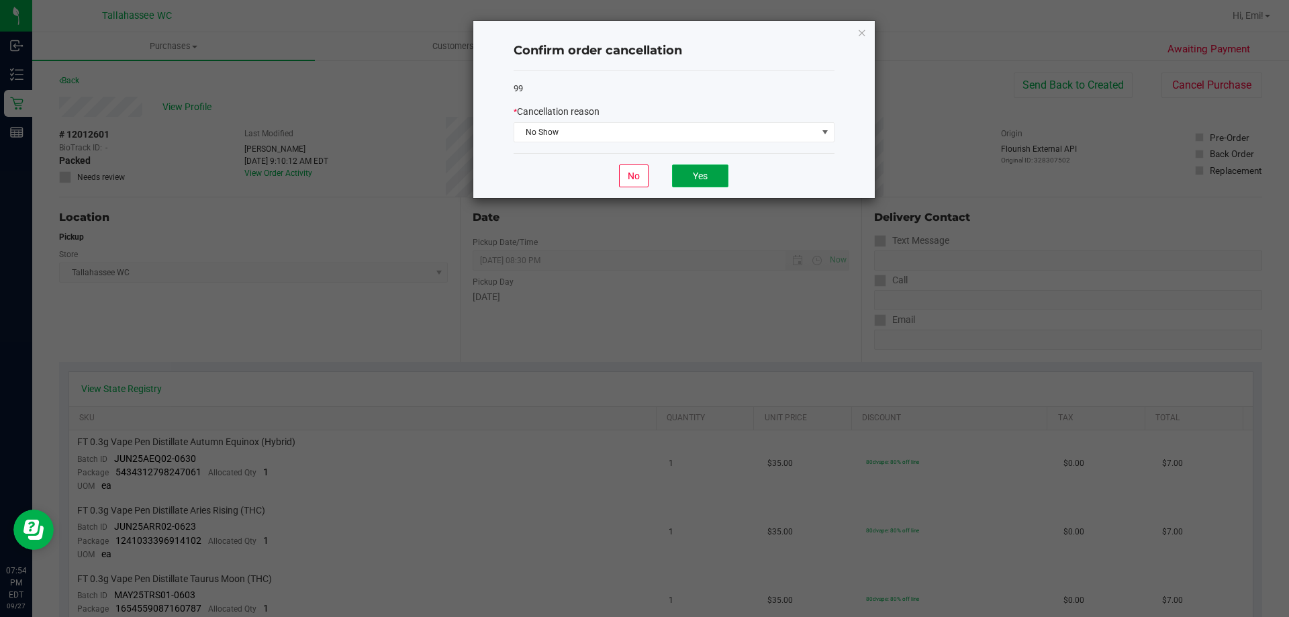
click at [704, 169] on button "Yes" at bounding box center [700, 175] width 56 height 23
